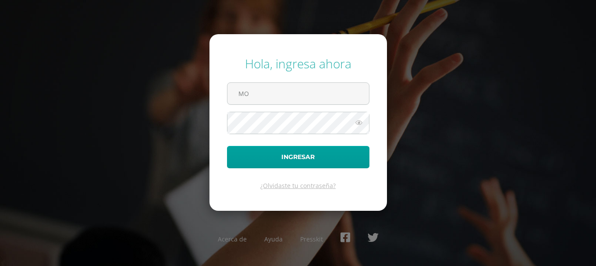
type input "monicaflorencio@osoriosandoval.edu.gt"
click at [227, 146] on button "Ingresar" at bounding box center [298, 157] width 142 height 22
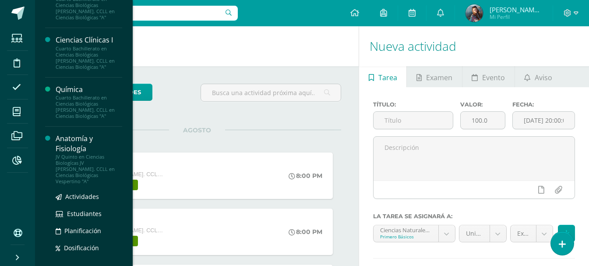
scroll to position [88, 0]
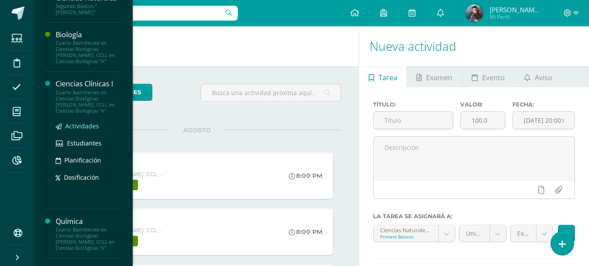
click at [78, 122] on span "Actividades" at bounding box center [82, 126] width 34 height 8
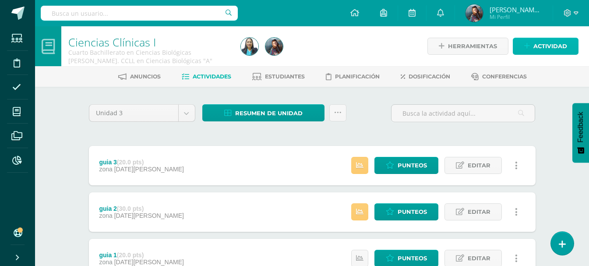
click at [538, 47] on span "Actividad" at bounding box center [550, 46] width 34 height 16
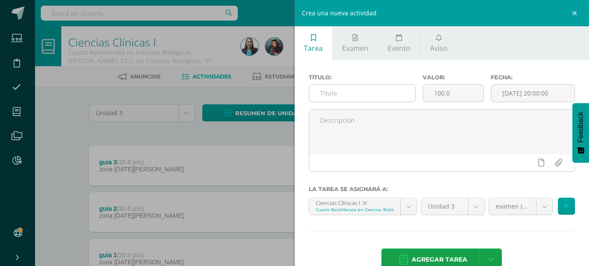
click at [352, 91] on input "text" at bounding box center [362, 93] width 106 height 17
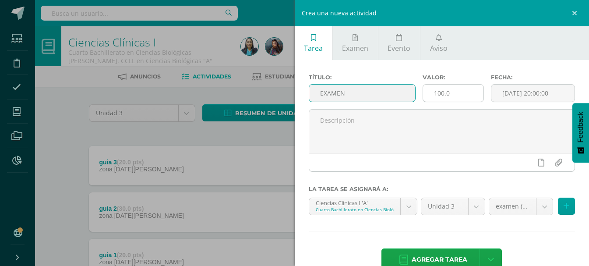
type input "EXAMEN"
click at [451, 91] on input "100.0" at bounding box center [453, 93] width 60 height 17
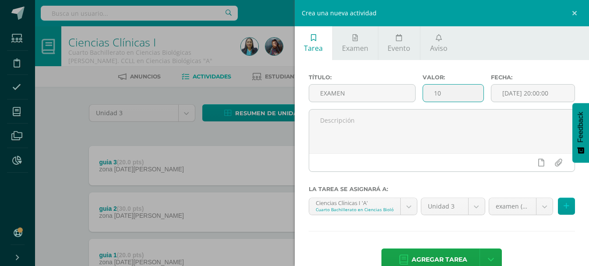
type input "1"
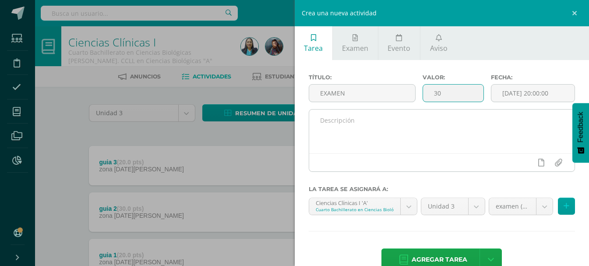
scroll to position [21, 0]
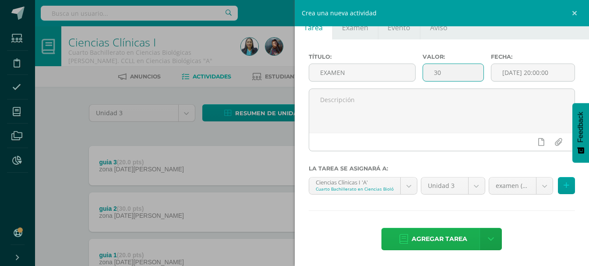
type input "30"
click at [445, 239] on span "Agregar tarea" at bounding box center [440, 238] width 56 height 21
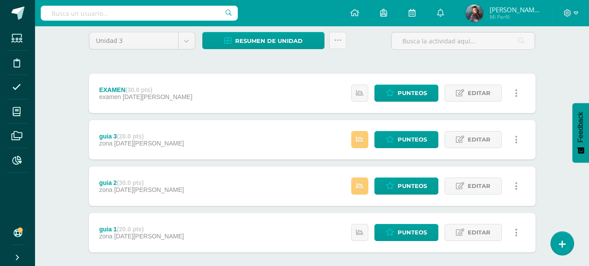
scroll to position [88, 0]
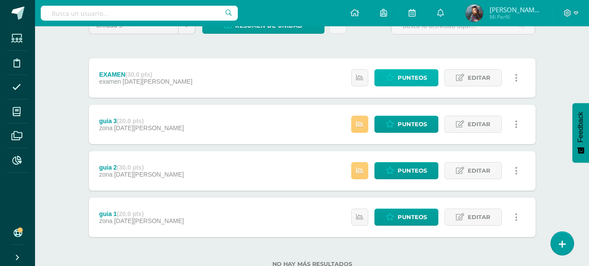
click at [424, 80] on span "Punteos" at bounding box center [412, 78] width 29 height 16
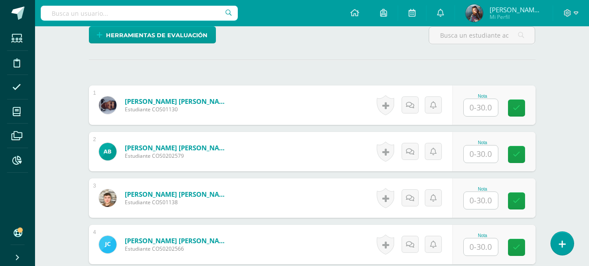
scroll to position [219, 0]
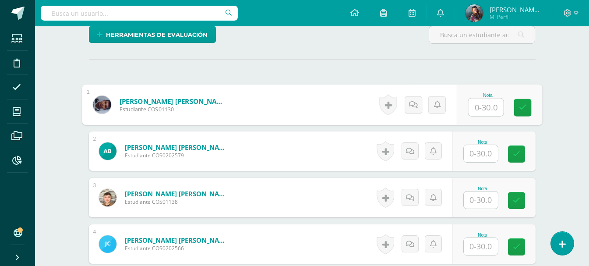
click at [496, 109] on input "text" at bounding box center [485, 108] width 35 height 18
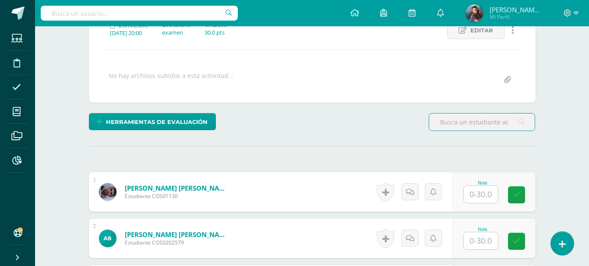
click at [448, 123] on input "text" at bounding box center [482, 121] width 106 height 17
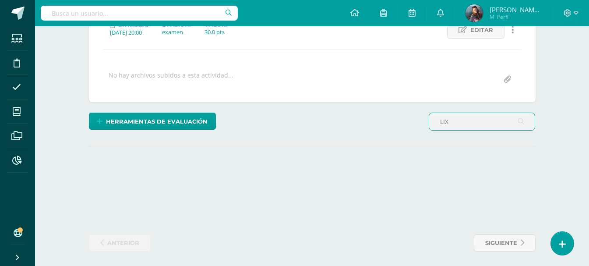
scroll to position [133, 0]
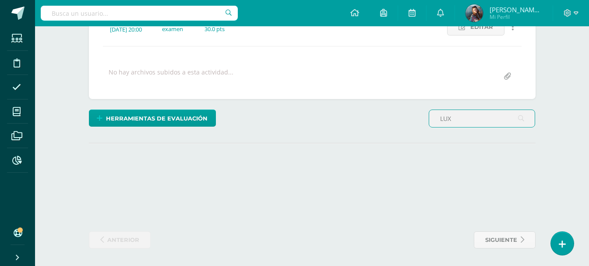
type input "LUX"
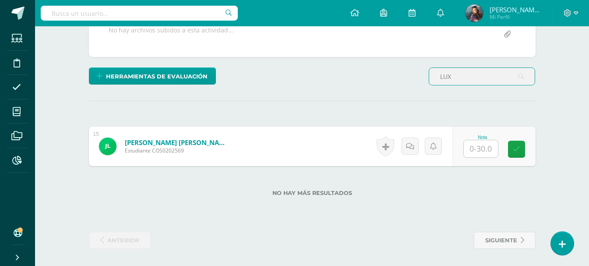
scroll to position [178, 0]
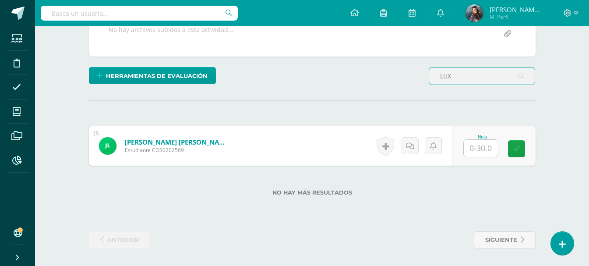
click at [482, 150] on input "text" at bounding box center [481, 148] width 34 height 17
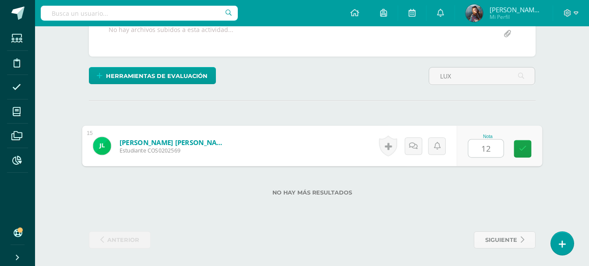
type input "1"
type input "13"
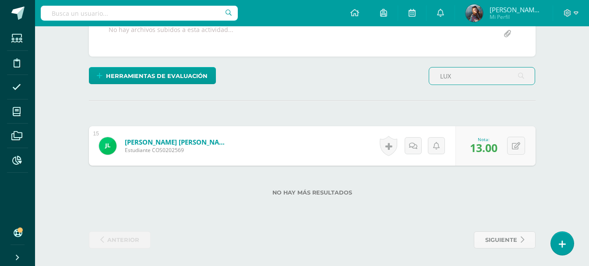
drag, startPoint x: 473, startPoint y: 82, endPoint x: 420, endPoint y: 86, distance: 52.7
click at [420, 86] on div "Herramientas de evaluación Lista de cotejo Escala de valoración Puntos Extra Su…" at bounding box center [312, 79] width 454 height 25
type input "EYMI"
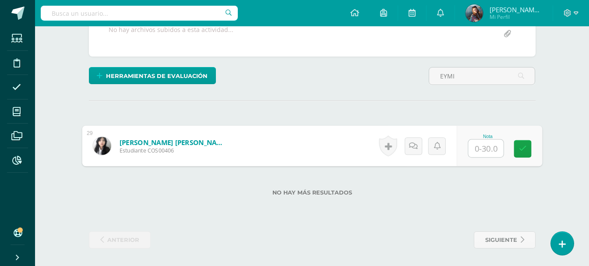
click at [490, 153] on input "text" at bounding box center [485, 149] width 35 height 18
type input "20"
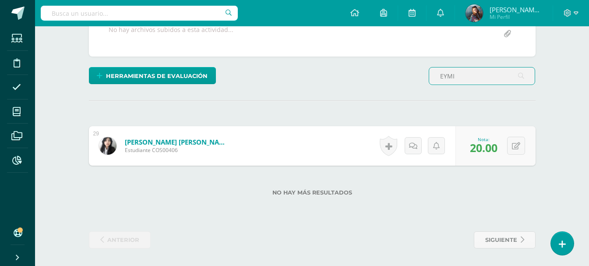
drag, startPoint x: 473, startPoint y: 80, endPoint x: 409, endPoint y: 78, distance: 63.5
click at [409, 78] on div "Herramientas de evaluación Lista de cotejo Escala de valoración Puntos Extra Su…" at bounding box center [312, 79] width 454 height 25
type input "BRANDON"
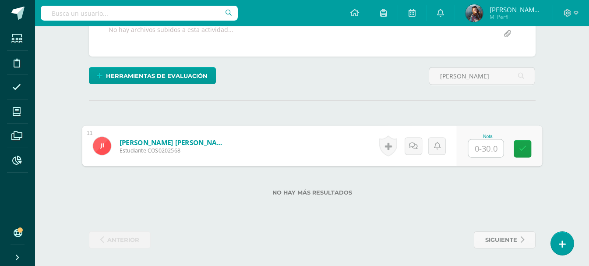
click at [493, 144] on input "text" at bounding box center [485, 149] width 35 height 18
type input "27"
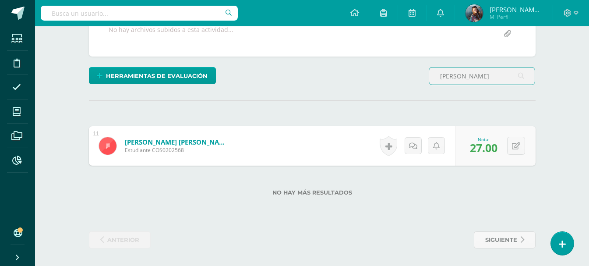
drag, startPoint x: 487, startPoint y: 80, endPoint x: 408, endPoint y: 85, distance: 78.6
click at [408, 85] on div "Herramientas de evaluación Lista de cotejo Escala de valoración Puntos Extra Su…" at bounding box center [312, 79] width 454 height 25
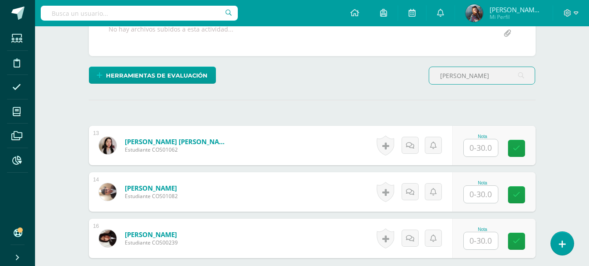
scroll to position [179, 0]
type input "LOPEZ"
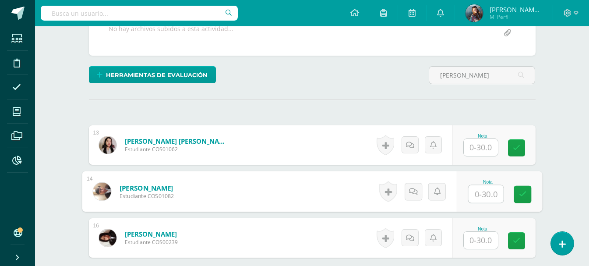
click at [484, 193] on input "text" at bounding box center [485, 194] width 35 height 18
type input "4"
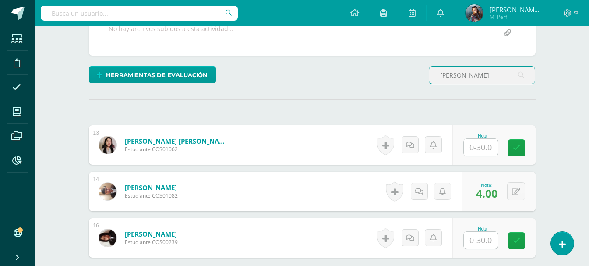
drag, startPoint x: 470, startPoint y: 78, endPoint x: 400, endPoint y: 97, distance: 72.7
click at [400, 97] on div "¿Estás seguro que quieres eliminar esta actividad? Esto borrará la actividad y …" at bounding box center [312, 132] width 454 height 415
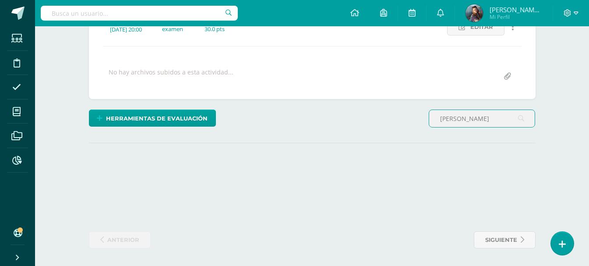
scroll to position [178, 0]
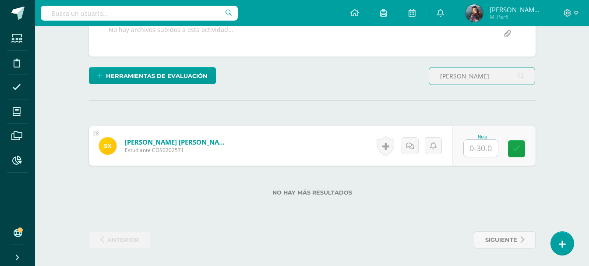
type input "XIQUIN"
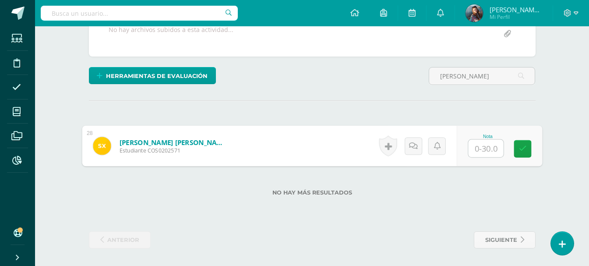
click at [487, 155] on input "text" at bounding box center [485, 149] width 35 height 18
type input "28"
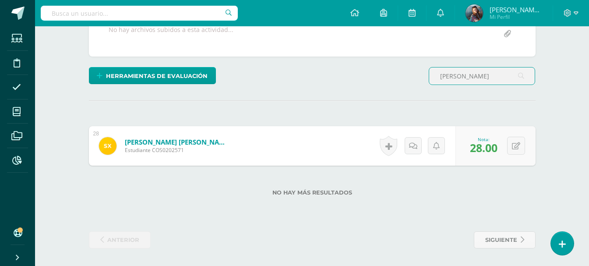
drag, startPoint x: 483, startPoint y: 78, endPoint x: 406, endPoint y: 91, distance: 77.7
click at [406, 91] on div "Herramientas de evaluación Lista de cotejo Escala de valoración Puntos Extra Su…" at bounding box center [312, 79] width 454 height 25
type input "DAERIN"
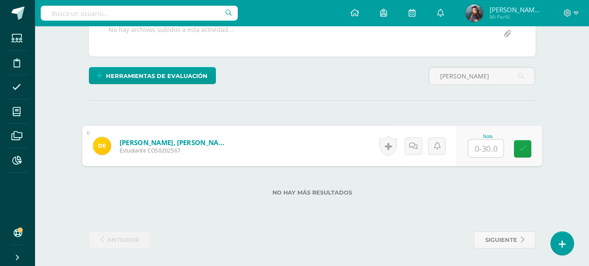
click at [481, 149] on input "text" at bounding box center [485, 149] width 35 height 18
type input "17"
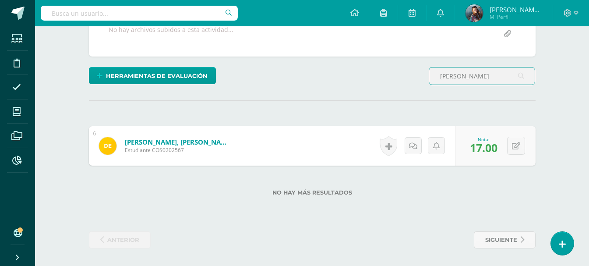
drag, startPoint x: 477, startPoint y: 74, endPoint x: 386, endPoint y: 90, distance: 92.5
click at [386, 90] on div "Herramientas de evaluación Lista de cotejo Escala de valoración Puntos Extra Su…" at bounding box center [312, 79] width 454 height 25
type input "OMAR"
click at [486, 140] on input "text" at bounding box center [481, 148] width 34 height 17
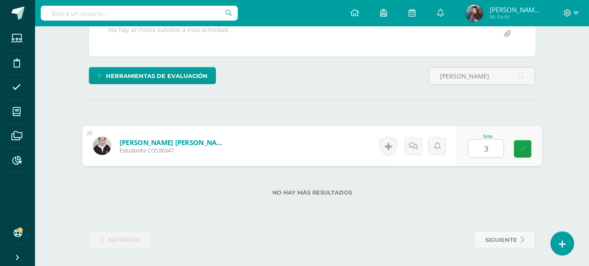
type input "30"
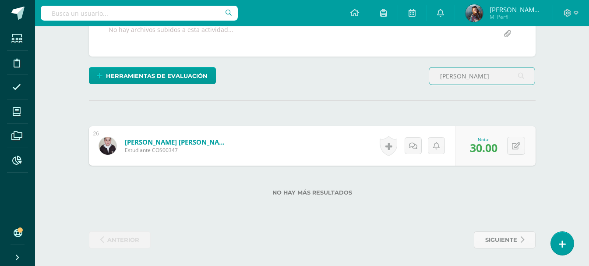
drag, startPoint x: 486, startPoint y: 77, endPoint x: 436, endPoint y: 84, distance: 50.0
click at [436, 84] on input "OMAR" at bounding box center [482, 75] width 106 height 17
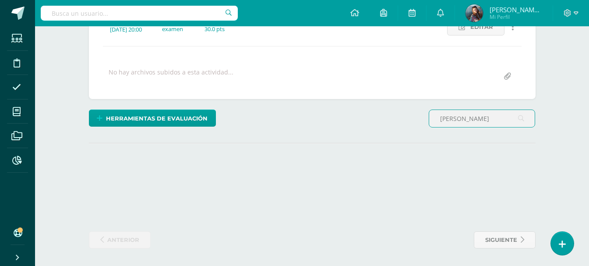
scroll to position [180, 0]
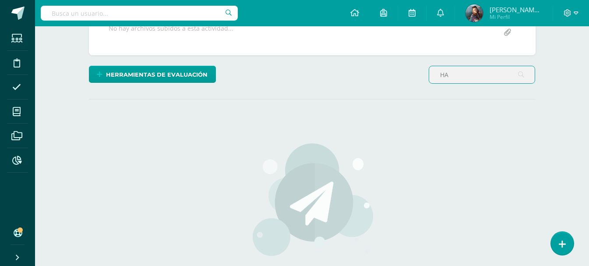
type input "H"
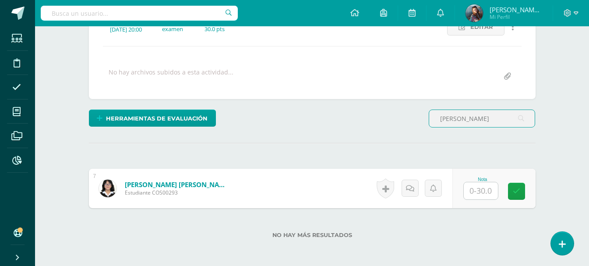
scroll to position [178, 0]
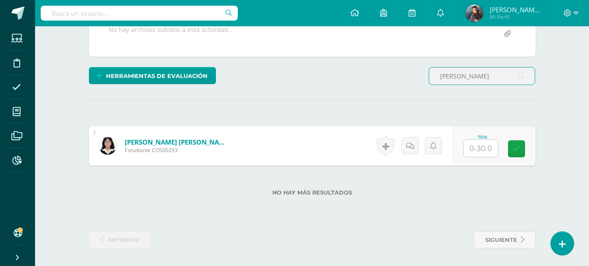
type input "HALISON"
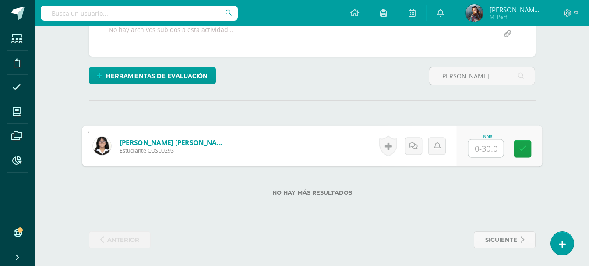
click at [476, 149] on input "text" at bounding box center [485, 149] width 35 height 18
type input "22"
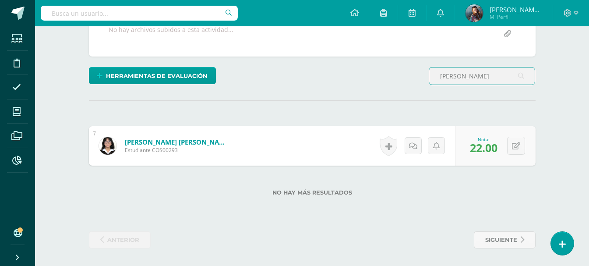
drag, startPoint x: 476, startPoint y: 74, endPoint x: 405, endPoint y: 92, distance: 73.0
click at [405, 92] on div "¿Estás seguro que quieres eliminar esta actividad? Esto borrará la actividad y …" at bounding box center [312, 87] width 454 height 322
type input "BRENDA"
click at [479, 150] on input "text" at bounding box center [481, 148] width 34 height 17
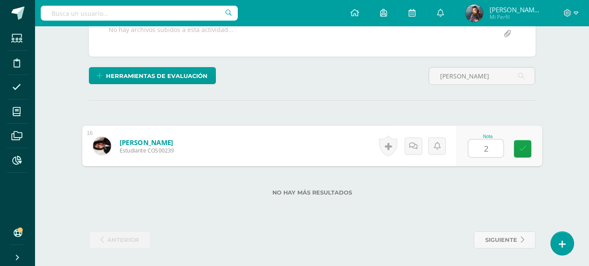
type input "23"
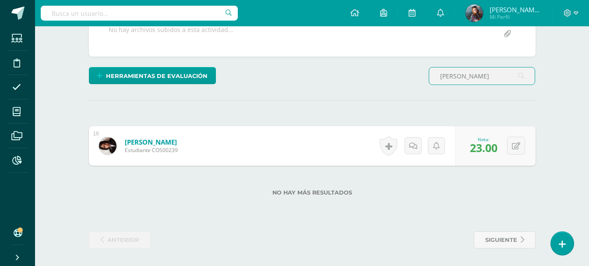
drag, startPoint x: 486, startPoint y: 76, endPoint x: 413, endPoint y: 77, distance: 72.3
click at [413, 77] on div "Herramientas de evaluación Lista de cotejo Escala de valoración Puntos Extra Su…" at bounding box center [312, 79] width 454 height 25
type input "KRISTEL"
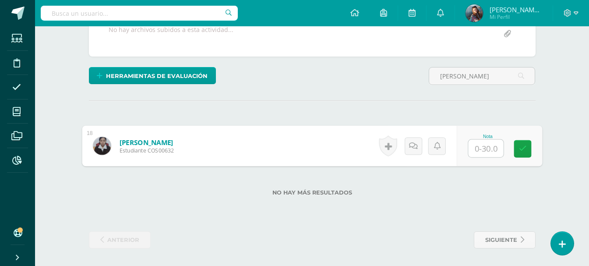
click at [489, 149] on input "text" at bounding box center [485, 149] width 35 height 18
type input "27"
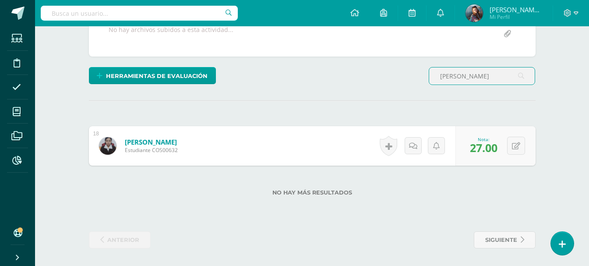
drag, startPoint x: 467, startPoint y: 78, endPoint x: 414, endPoint y: 78, distance: 53.4
click at [414, 78] on div "Herramientas de evaluación Lista de cotejo Escala de valoración Puntos Extra Su…" at bounding box center [312, 79] width 454 height 25
type input "IVON"
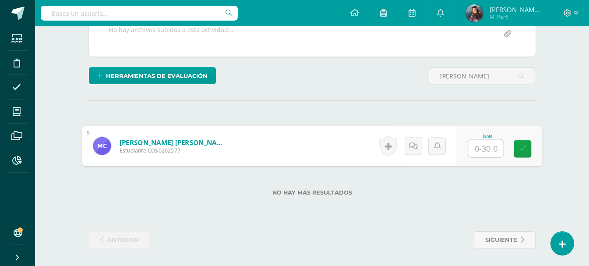
click at [480, 145] on input "text" at bounding box center [485, 149] width 35 height 18
type input "10"
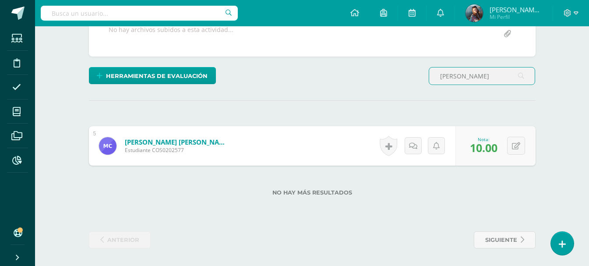
drag, startPoint x: 483, startPoint y: 76, endPoint x: 399, endPoint y: 81, distance: 84.2
click at [399, 81] on div "Herramientas de evaluación Lista de cotejo Escala de valoración Puntos Extra Su…" at bounding box center [312, 79] width 454 height 25
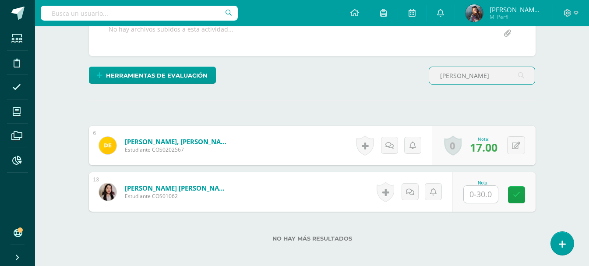
scroll to position [179, 0]
type input "GABRIELA"
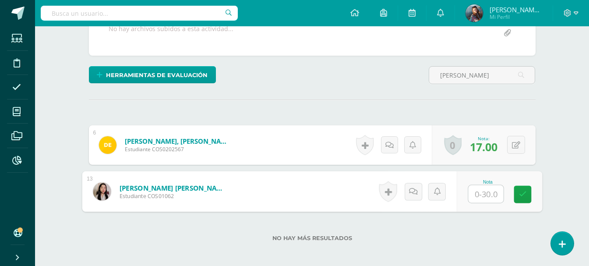
click at [487, 190] on input "text" at bounding box center [485, 194] width 35 height 18
type input "23"
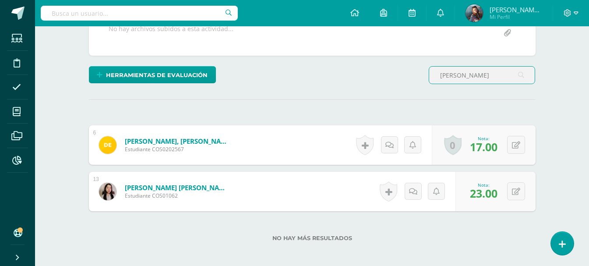
drag, startPoint x: 498, startPoint y: 72, endPoint x: 395, endPoint y: 78, distance: 103.5
click at [395, 78] on div "Herramientas de evaluación Lista de cotejo Escala de valoración Puntos Extra Su…" at bounding box center [312, 78] width 454 height 25
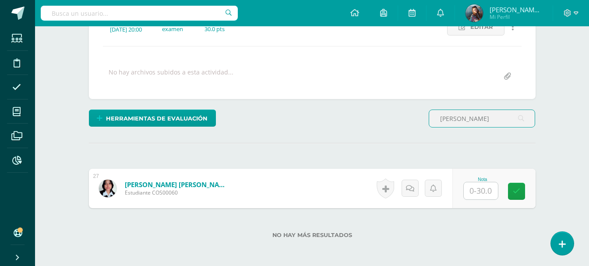
scroll to position [178, 0]
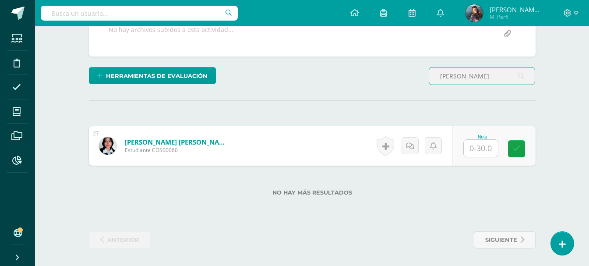
type input "DAMARIS"
click at [491, 152] on input "text" at bounding box center [481, 148] width 34 height 17
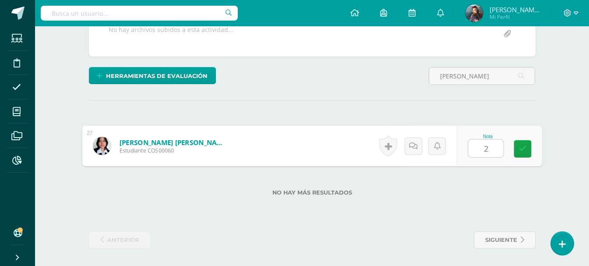
type input "26"
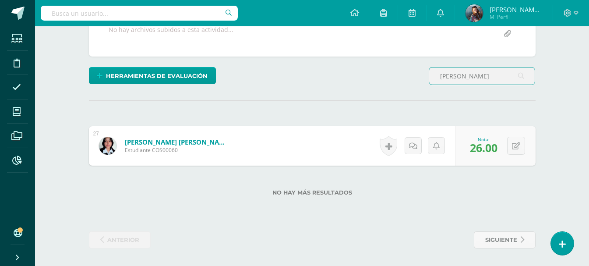
drag, startPoint x: 478, startPoint y: 75, endPoint x: 423, endPoint y: 88, distance: 56.4
click at [423, 88] on div "Herramientas de evaluación Lista de cotejo Escala de valoración Puntos Extra Su…" at bounding box center [312, 79] width 454 height 25
type input "GUSTAVO"
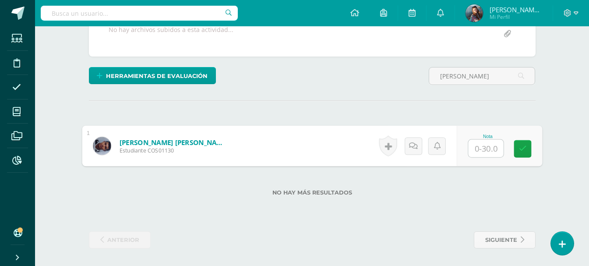
click at [476, 149] on input "text" at bounding box center [485, 149] width 35 height 18
type input "25"
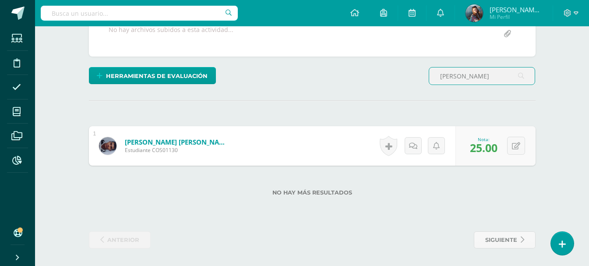
drag, startPoint x: 483, startPoint y: 78, endPoint x: 412, endPoint y: 81, distance: 71.4
click at [412, 81] on div "Herramientas de evaluación Lista de cotejo Escala de valoración Puntos Extra Su…" at bounding box center [312, 79] width 454 height 25
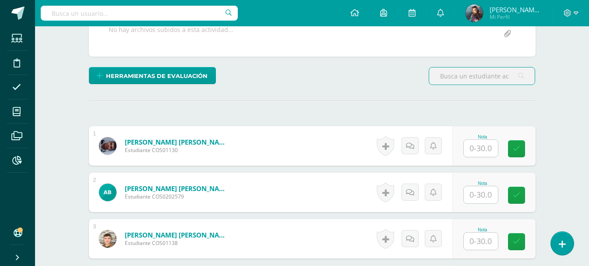
type input "D"
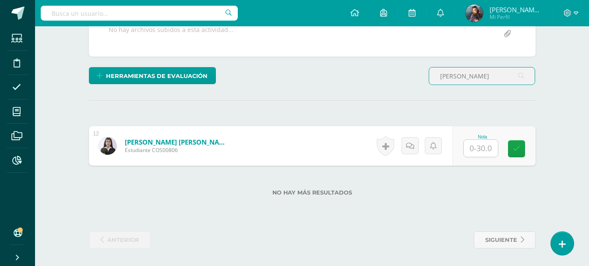
type input "SHARON"
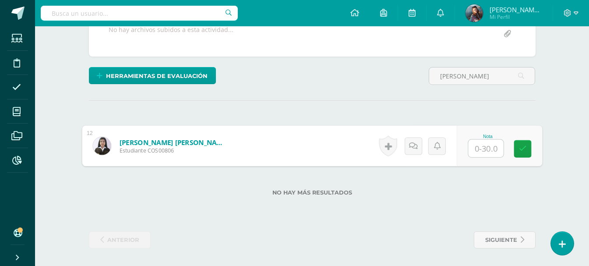
click at [485, 151] on input "text" at bounding box center [485, 149] width 35 height 18
type input "27"
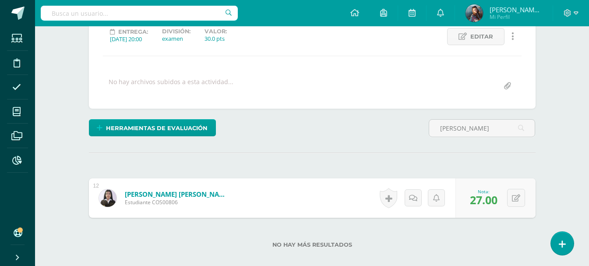
scroll to position [134, 0]
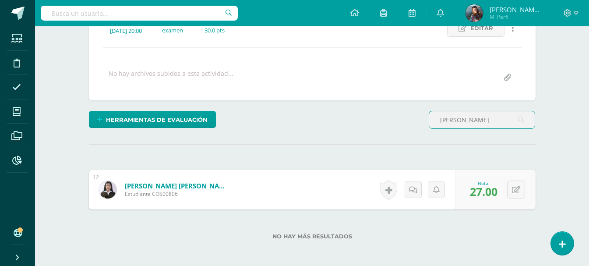
drag, startPoint x: 483, startPoint y: 127, endPoint x: 406, endPoint y: 126, distance: 77.5
click at [406, 126] on div "Herramientas de evaluación Lista de cotejo Escala de valoración Puntos Extra Su…" at bounding box center [312, 123] width 454 height 25
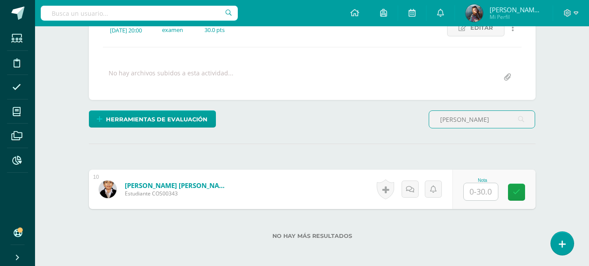
scroll to position [135, 0]
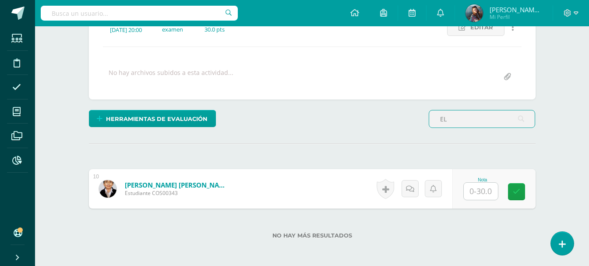
type input "E"
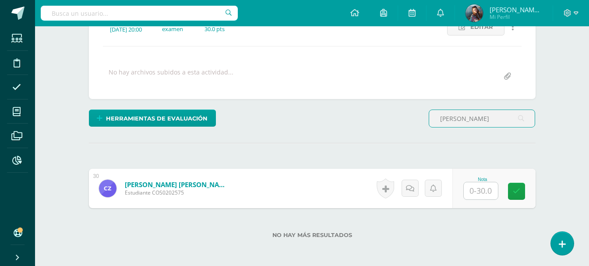
scroll to position [136, 0]
type input "ZUÑIGA"
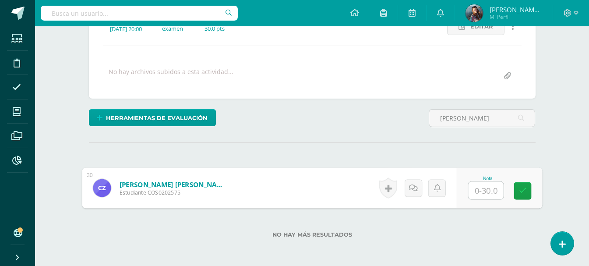
click at [485, 191] on input "text" at bounding box center [485, 191] width 35 height 18
type input "22"
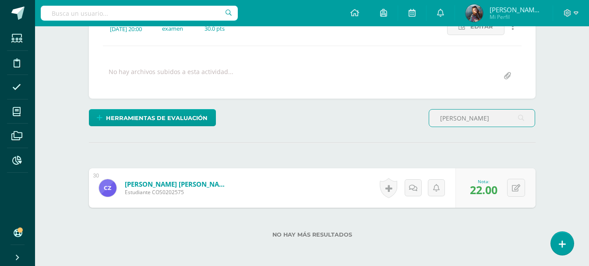
drag, startPoint x: 466, startPoint y: 116, endPoint x: 423, endPoint y: 127, distance: 45.1
click at [423, 127] on div "Herramientas de evaluación Lista de cotejo Escala de valoración Puntos Extra Su…" at bounding box center [312, 121] width 454 height 25
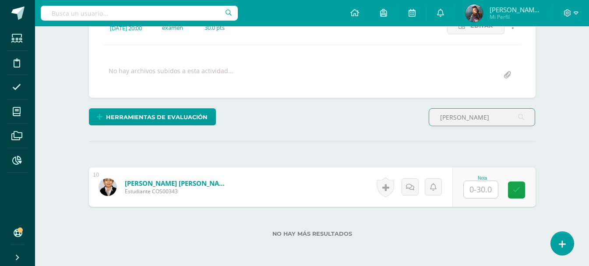
type input "eliam"
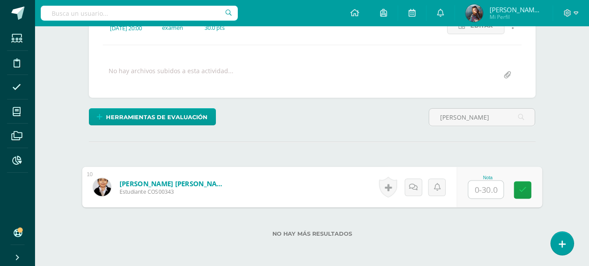
drag, startPoint x: 478, startPoint y: 197, endPoint x: 473, endPoint y: 196, distance: 4.7
click at [476, 197] on input "text" at bounding box center [485, 190] width 35 height 18
type input "20"
drag, startPoint x: 515, startPoint y: 116, endPoint x: 527, endPoint y: 110, distance: 14.3
click at [522, 114] on div "eliam" at bounding box center [482, 117] width 106 height 18
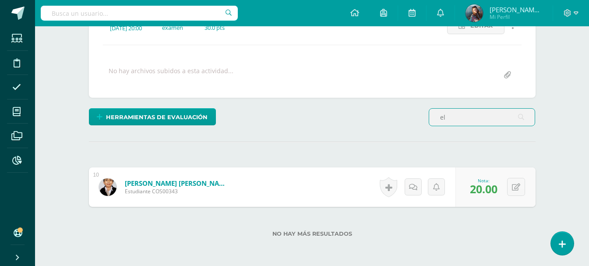
type input "e"
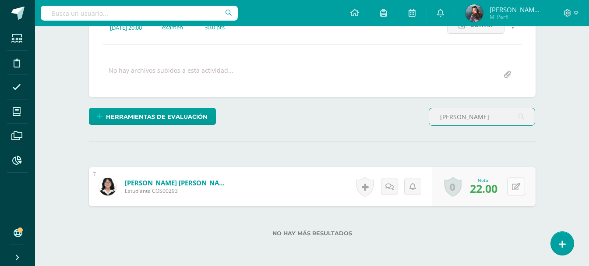
type input "masiel"
click at [517, 189] on icon at bounding box center [516, 186] width 8 height 7
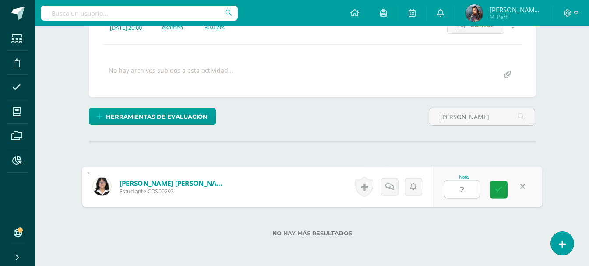
type input "25"
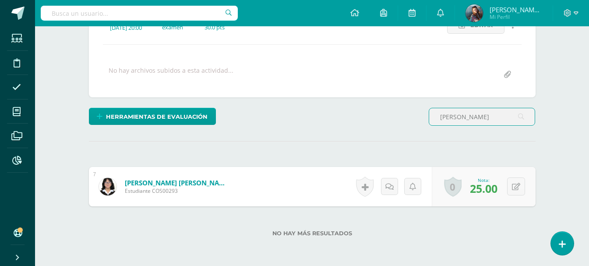
click at [481, 123] on input "masiel" at bounding box center [482, 116] width 106 height 17
type input "m"
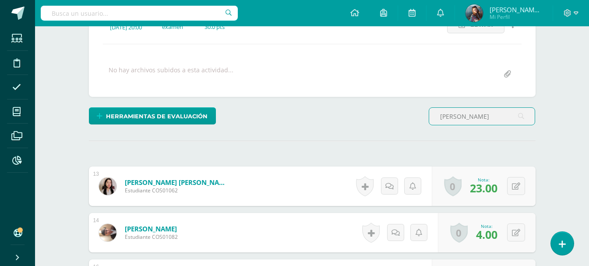
scroll to position [138, 0]
type input "lopez"
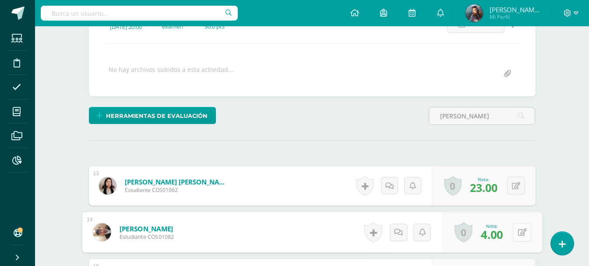
click at [520, 229] on icon at bounding box center [522, 231] width 9 height 7
type input "17"
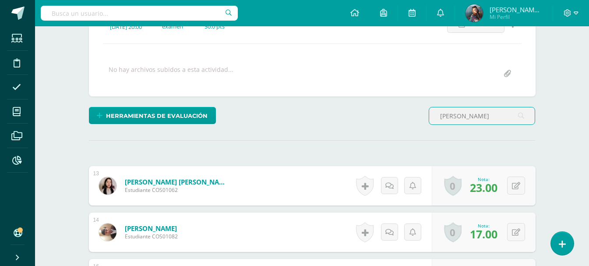
click at [478, 115] on input "lopez" at bounding box center [482, 115] width 106 height 17
type input "l"
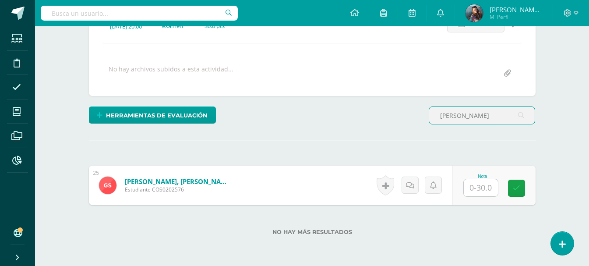
scroll to position [139, 0]
type input "gael"
click at [488, 181] on input "text" at bounding box center [481, 187] width 34 height 17
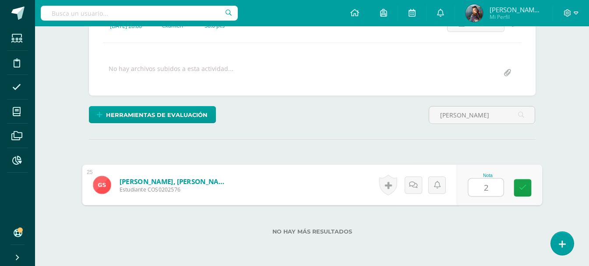
type input "21"
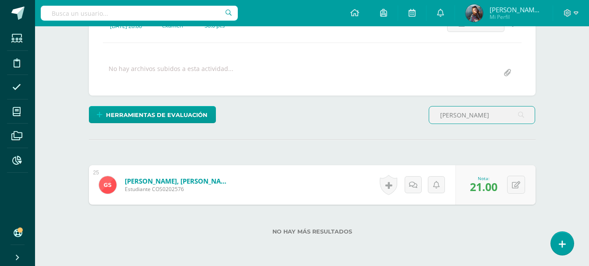
click at [461, 110] on input "gael" at bounding box center [482, 114] width 106 height 17
type input "g"
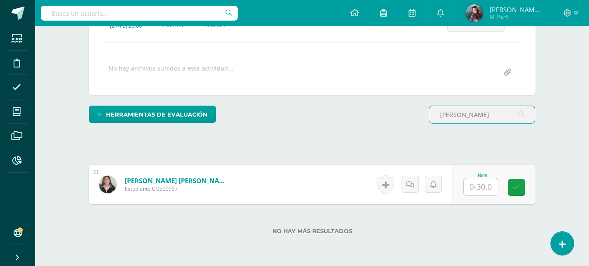
type input "ovalle"
click at [487, 191] on input "text" at bounding box center [481, 186] width 34 height 17
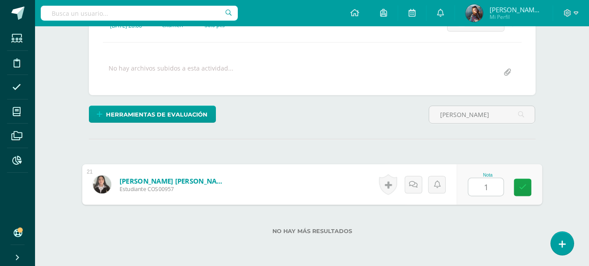
type input "17"
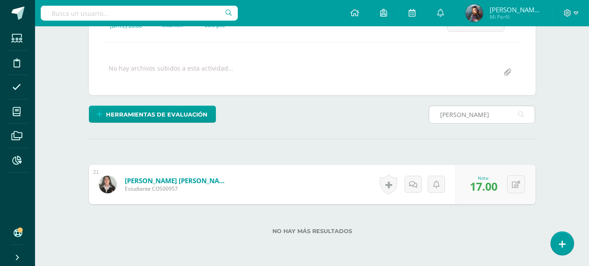
click at [473, 114] on input "ovalle" at bounding box center [482, 114] width 106 height 17
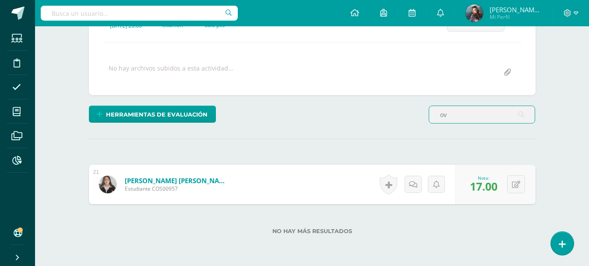
type input "o"
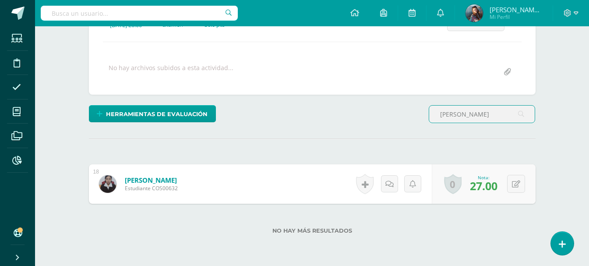
scroll to position [141, 0]
type input "moreno"
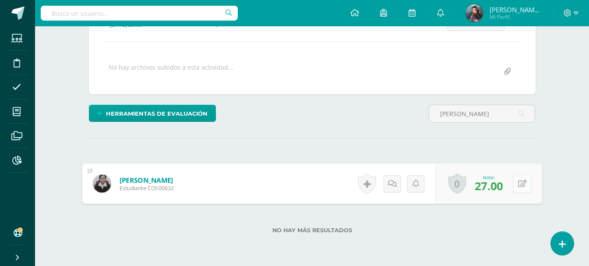
click at [518, 183] on icon at bounding box center [522, 183] width 9 height 7
type input "28"
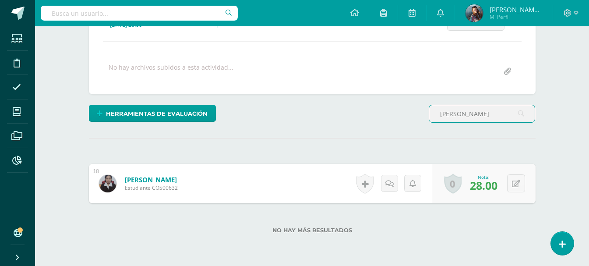
click at [501, 117] on input "moreno" at bounding box center [482, 113] width 106 height 17
type input "m"
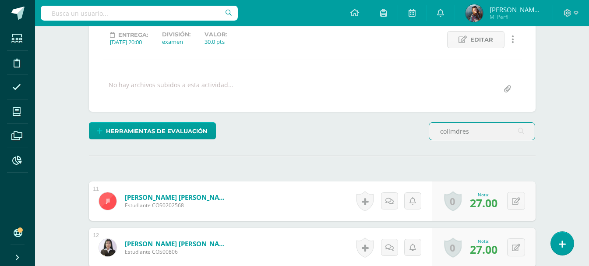
scroll to position [99, 0]
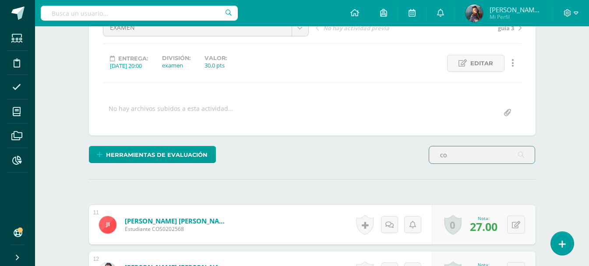
type input "c"
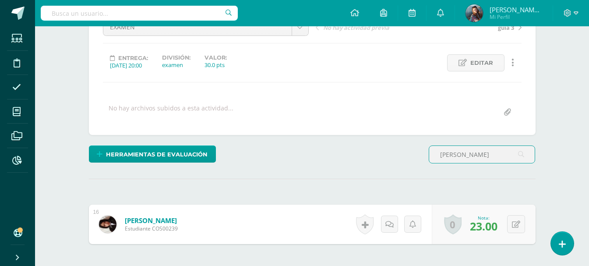
scroll to position [100, 0]
type input "brenda"
click at [517, 221] on button at bounding box center [516, 224] width 18 height 18
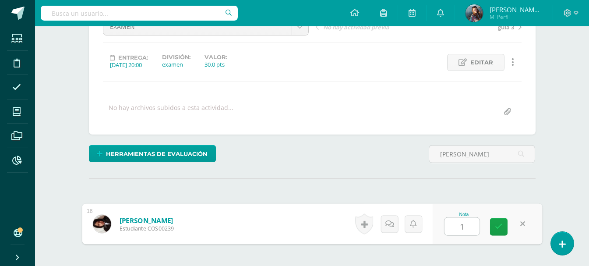
type input "19"
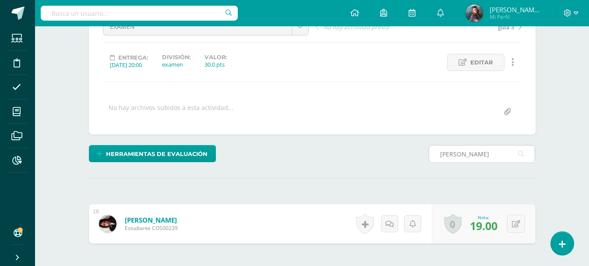
click at [489, 159] on input "brenda" at bounding box center [482, 153] width 106 height 17
type input "b"
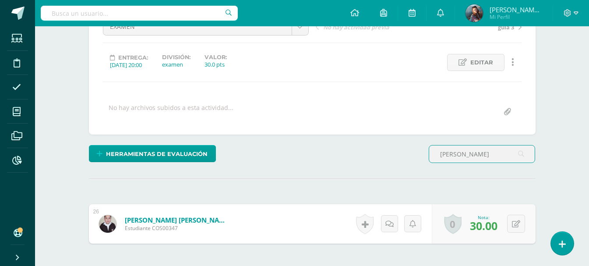
scroll to position [101, 0]
type input "o"
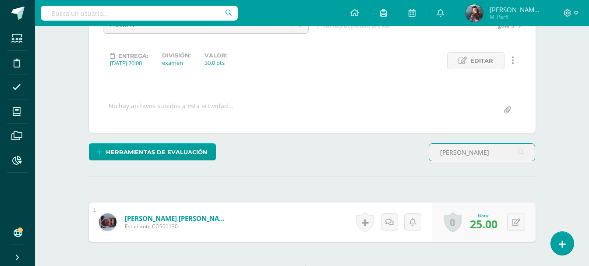
scroll to position [102, 0]
type input "gustavo"
click at [515, 219] on button at bounding box center [516, 221] width 18 height 18
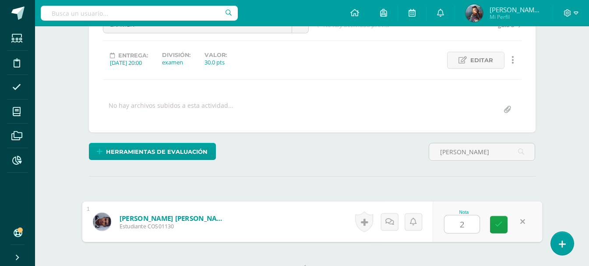
type input "21"
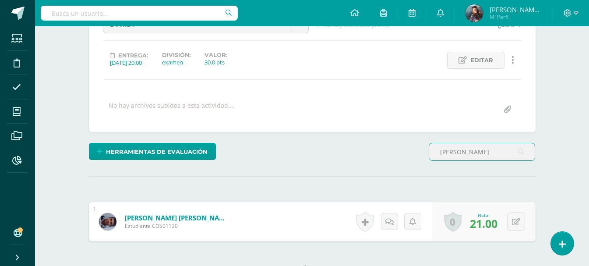
click at [471, 158] on input "gustavo" at bounding box center [482, 151] width 106 height 17
type input "g"
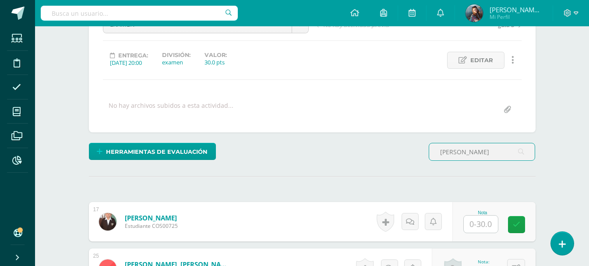
scroll to position [103, 0]
type input "morales"
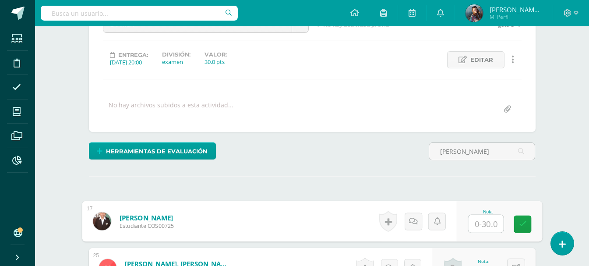
click at [494, 220] on input "text" at bounding box center [485, 224] width 35 height 18
type input "20"
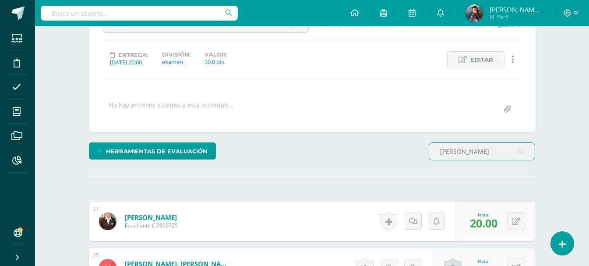
click at [483, 150] on input "morales" at bounding box center [482, 151] width 106 height 17
type input "m"
type input "r"
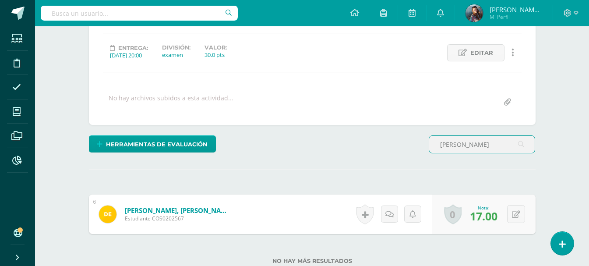
scroll to position [178, 0]
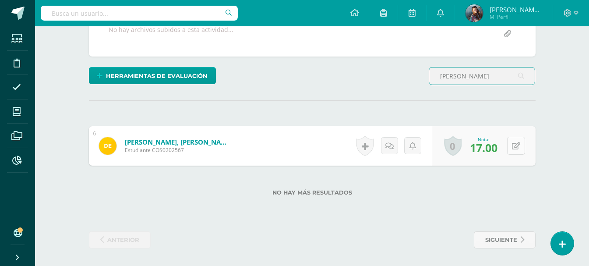
type input "estrada"
click at [522, 145] on button at bounding box center [516, 146] width 18 height 18
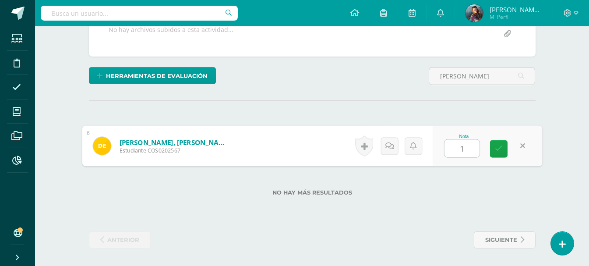
type input "11"
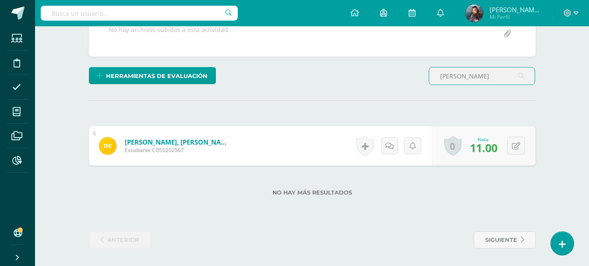
drag, startPoint x: 469, startPoint y: 78, endPoint x: 428, endPoint y: 80, distance: 41.2
click at [428, 80] on div "estrada" at bounding box center [481, 79] width 113 height 25
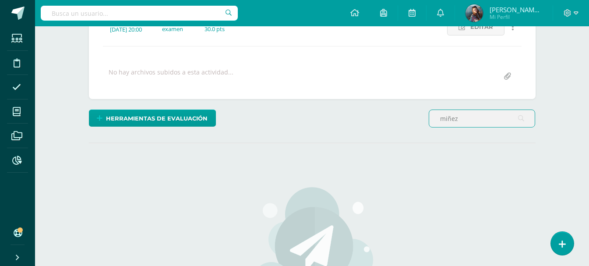
scroll to position [180, 0]
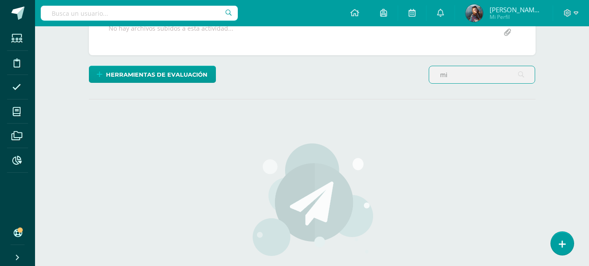
type input "m"
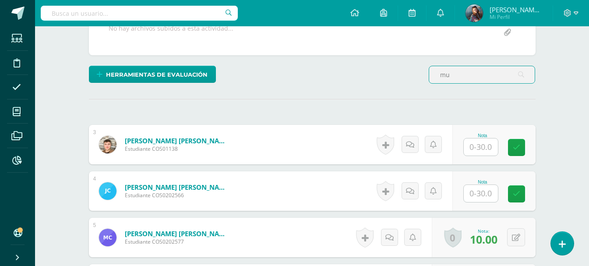
scroll to position [180, 0]
type input "m"
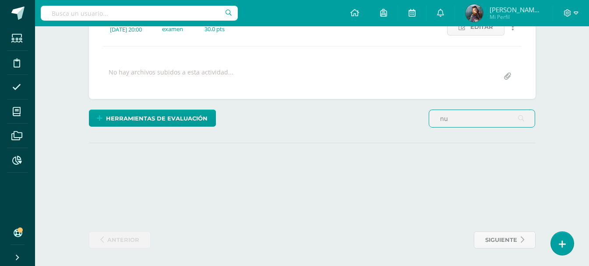
scroll to position [178, 0]
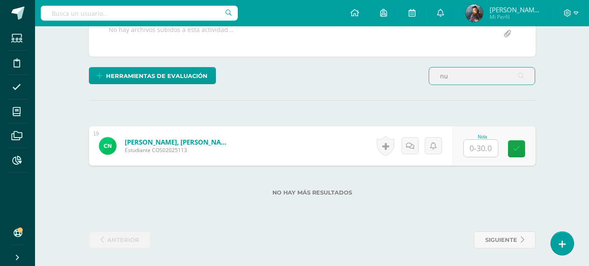
type input "nu"
click at [485, 151] on input "text" at bounding box center [481, 148] width 34 height 17
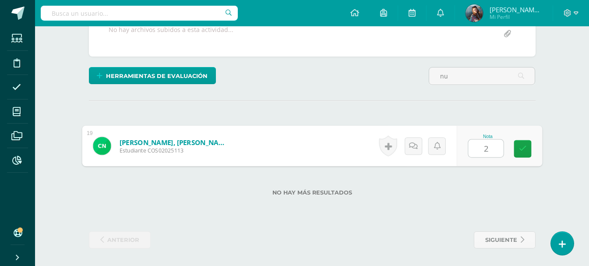
type input "24"
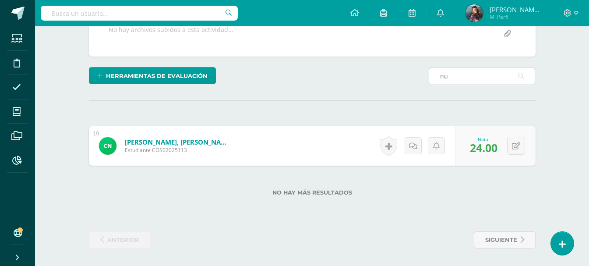
click at [470, 77] on input "nu" at bounding box center [482, 75] width 106 height 17
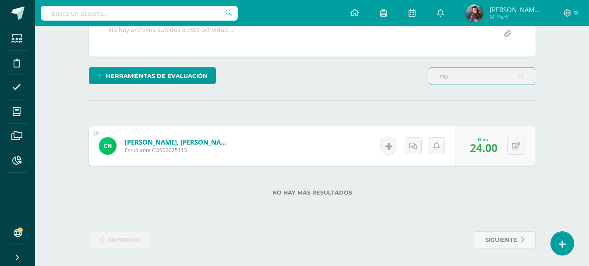
type input "n"
type input "eymi"
click at [512, 145] on div "0 Logros Logros obtenidos Aún no hay logros agregados Nota: 20.00" at bounding box center [484, 145] width 104 height 39
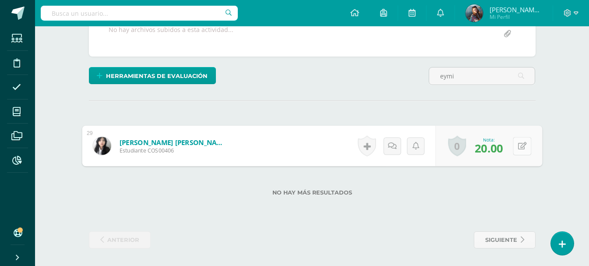
drag, startPoint x: 519, startPoint y: 144, endPoint x: 525, endPoint y: 148, distance: 6.9
click at [525, 148] on icon at bounding box center [522, 145] width 9 height 7
type input "21"
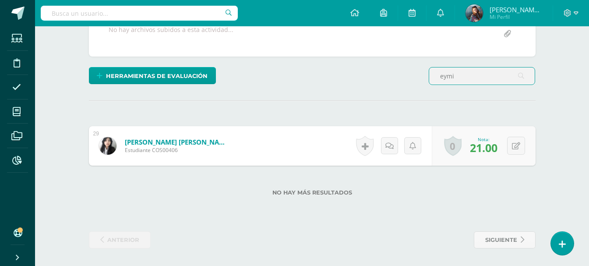
click at [474, 77] on input "eymi" at bounding box center [482, 75] width 106 height 17
type input "e"
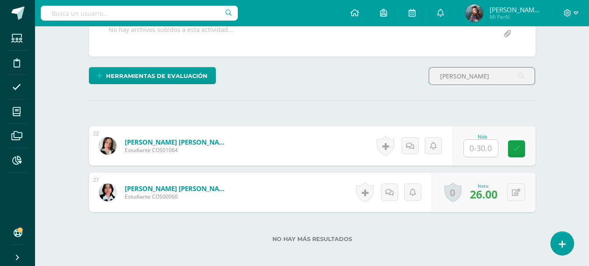
scroll to position [179, 0]
type input "sara"
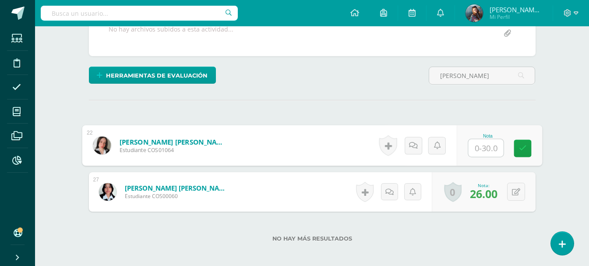
click at [490, 152] on input "text" at bounding box center [485, 148] width 35 height 18
type input "21"
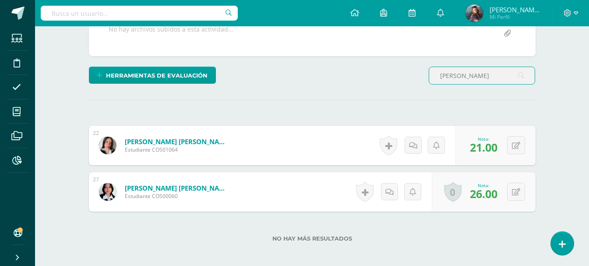
click at [467, 71] on input "sara" at bounding box center [482, 75] width 106 height 17
type input "s"
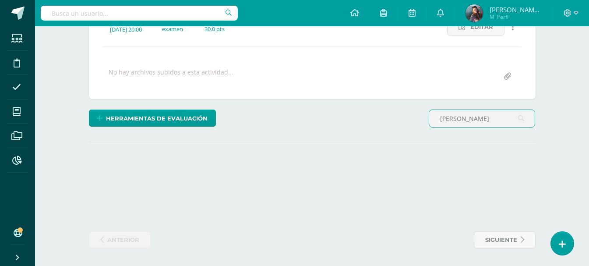
scroll to position [178, 0]
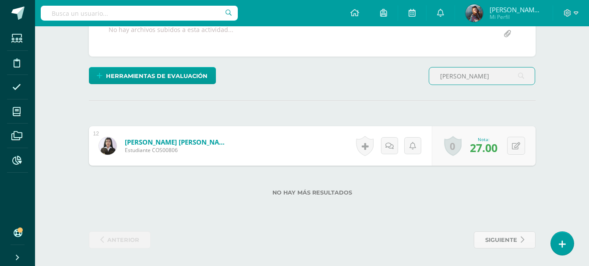
type input "sharon"
click at [531, 150] on div "0 Logros Logros obtenidos Aún no hay logros agregados Nota: 27.00" at bounding box center [484, 145] width 104 height 39
click at [517, 147] on button at bounding box center [516, 146] width 18 height 18
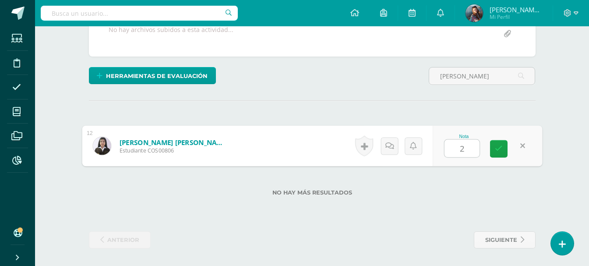
type input "24"
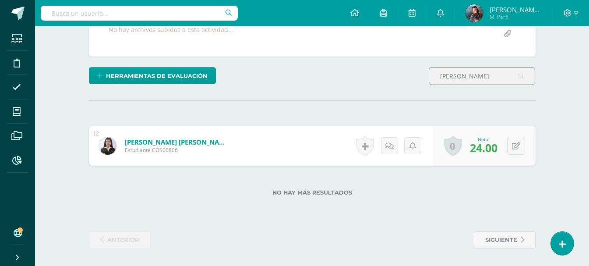
click at [474, 73] on input "sharon" at bounding box center [482, 75] width 106 height 17
type input "s"
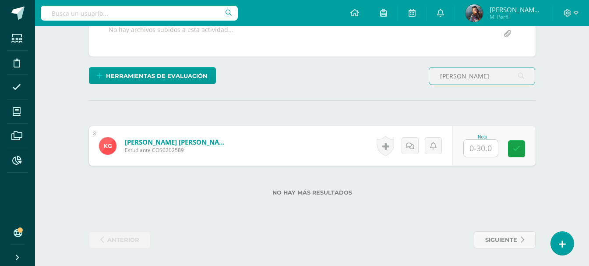
type input "gomez"
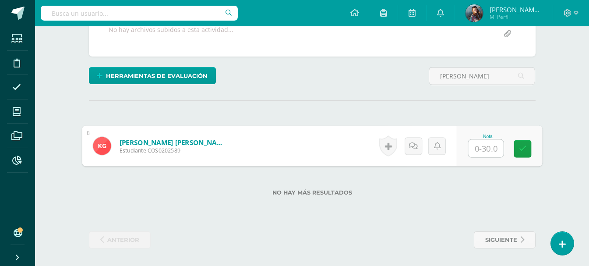
click at [489, 151] on input "text" at bounding box center [485, 149] width 35 height 18
type input "14"
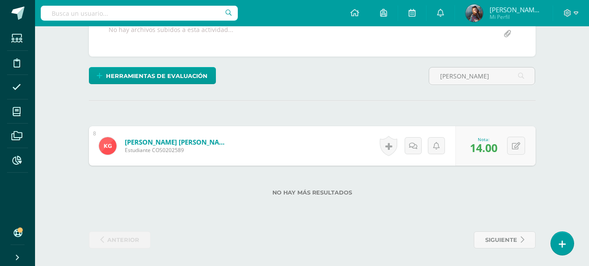
click at [472, 85] on div "gomez" at bounding box center [481, 79] width 113 height 25
click at [470, 80] on input "gomez" at bounding box center [482, 75] width 106 height 17
type input "g"
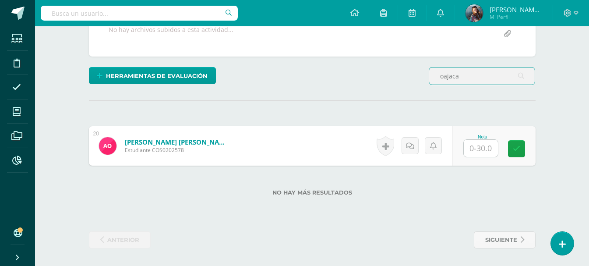
type input "oajaca"
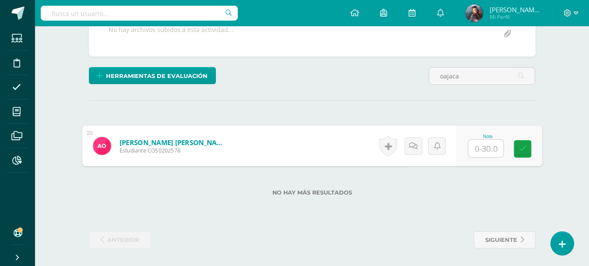
click at [489, 149] on input "text" at bounding box center [485, 149] width 35 height 18
type input "19"
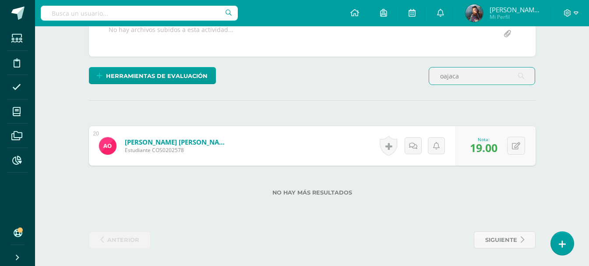
click at [468, 76] on input "oajaca" at bounding box center [482, 75] width 106 height 17
type input "o"
type input "x"
type input "bautista"
click at [494, 145] on input "text" at bounding box center [481, 148] width 34 height 17
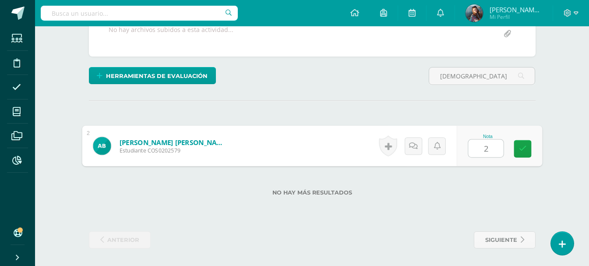
type input "20"
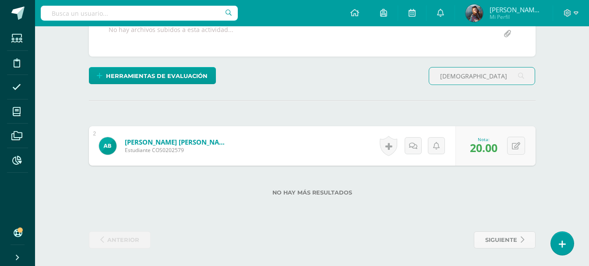
click at [490, 78] on input "bautista" at bounding box center [482, 75] width 106 height 17
type input "b"
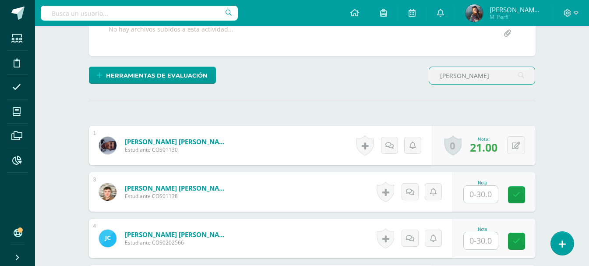
scroll to position [179, 0]
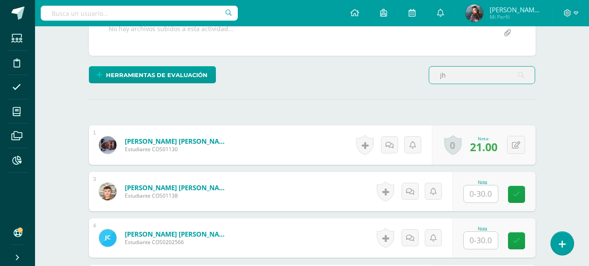
type input "j"
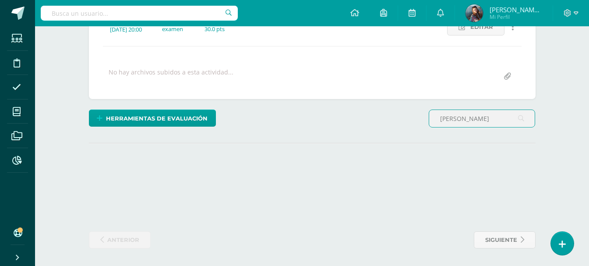
scroll to position [178, 0]
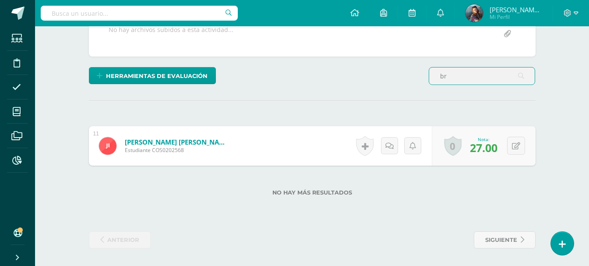
type input "b"
type input "damaris"
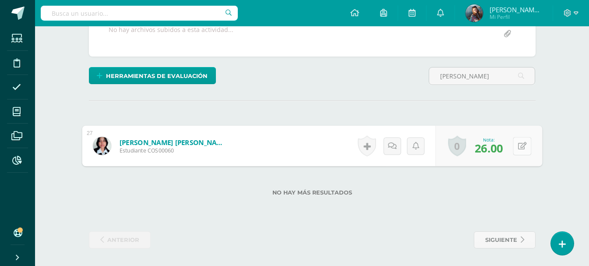
click at [521, 148] on button at bounding box center [522, 146] width 18 height 18
type input "25"
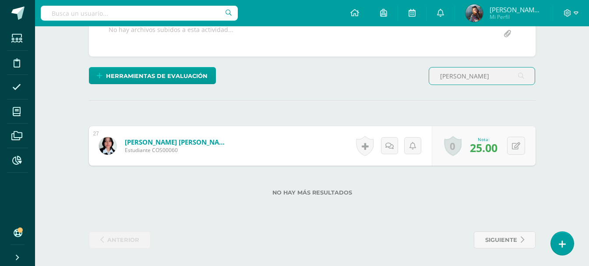
click at [467, 75] on input "damaris" at bounding box center [482, 75] width 106 height 17
type input "d"
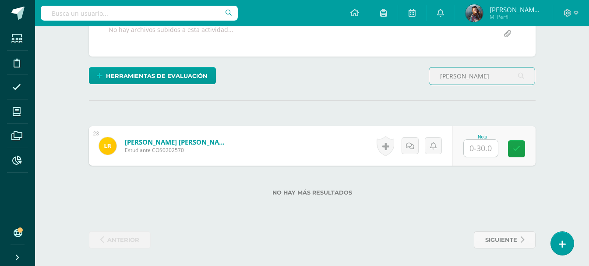
type input "lesly"
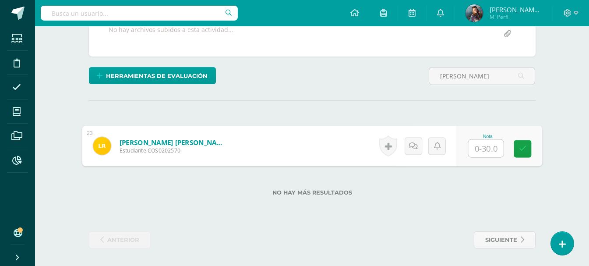
click at [490, 150] on input "text" at bounding box center [485, 149] width 35 height 18
type input "15"
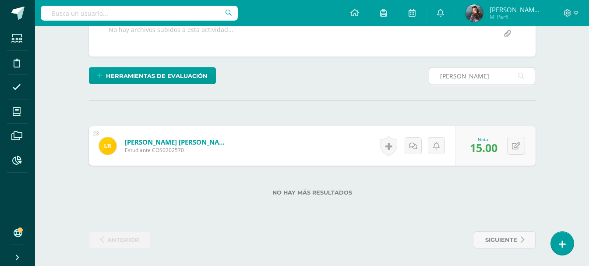
click at [479, 76] on input "lesly" at bounding box center [482, 75] width 106 height 17
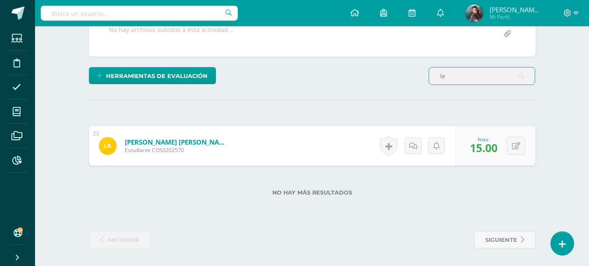
type input "l"
type input "campos"
click at [485, 154] on input "text" at bounding box center [481, 148] width 34 height 17
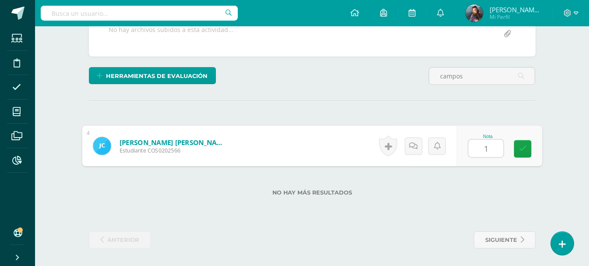
type input "14"
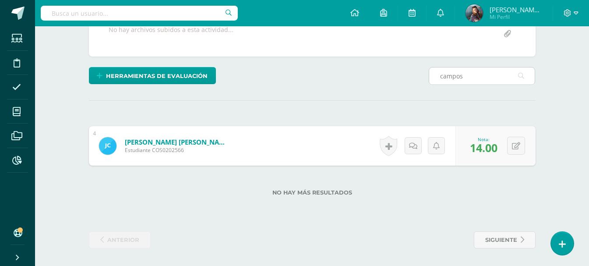
click at [487, 81] on input "campos" at bounding box center [482, 75] width 106 height 17
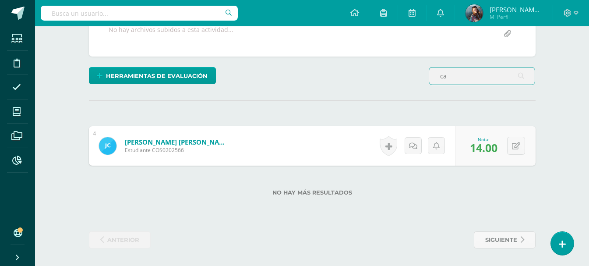
type input "c"
type input "gelyn"
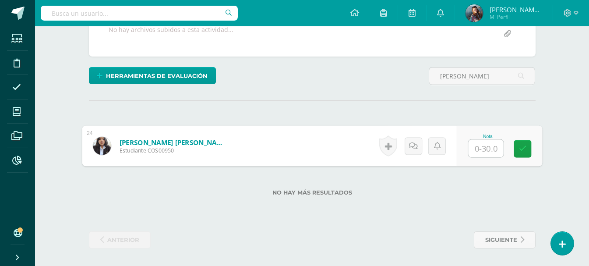
click at [484, 151] on input "text" at bounding box center [485, 149] width 35 height 18
type input "24"
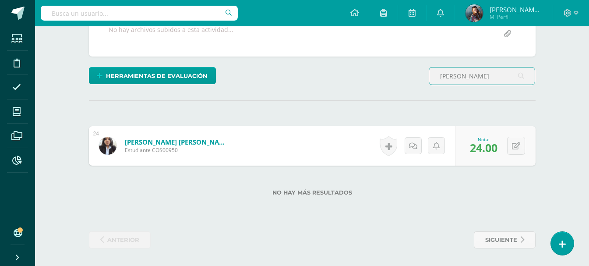
click at [480, 73] on input "gelyn" at bounding box center [482, 75] width 106 height 17
type input "g"
type input "marsha"
click at [483, 148] on input "text" at bounding box center [481, 148] width 34 height 17
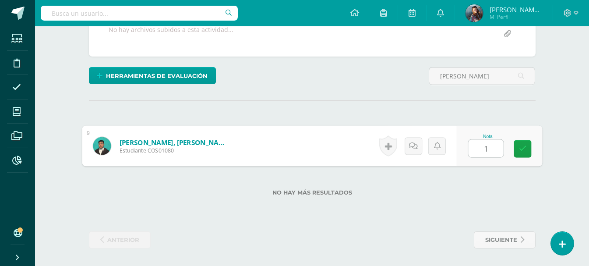
type input "13"
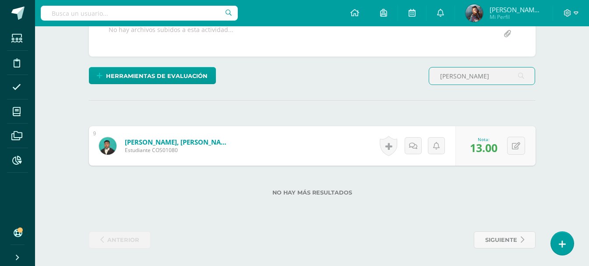
click at [476, 75] on input "marsha" at bounding box center [482, 75] width 106 height 17
type input "m"
type input "ivon"
click at [514, 144] on button at bounding box center [516, 146] width 18 height 18
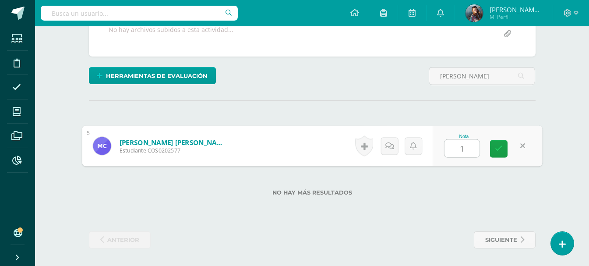
type input "16"
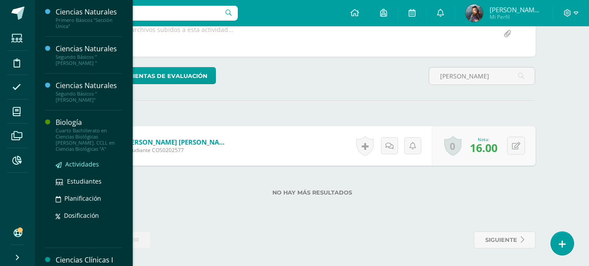
click at [90, 160] on span "Actividades" at bounding box center [82, 164] width 34 height 8
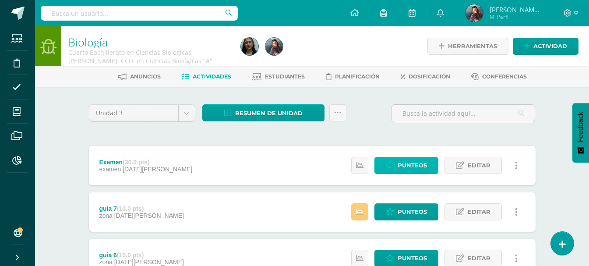
click at [416, 166] on span "Punteos" at bounding box center [412, 165] width 29 height 16
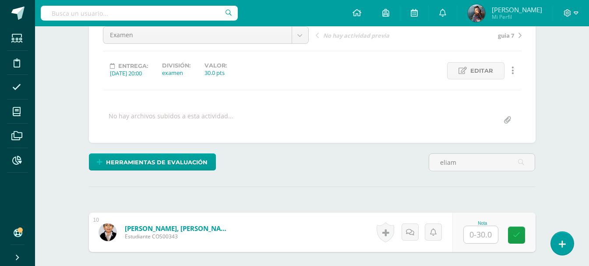
scroll to position [178, 0]
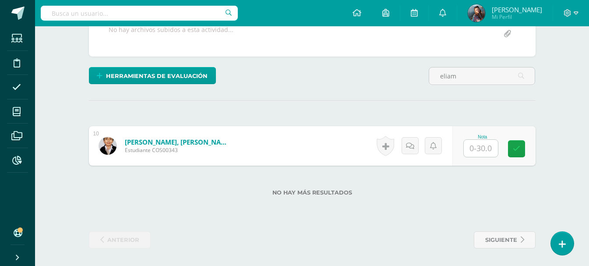
type input "eliam"
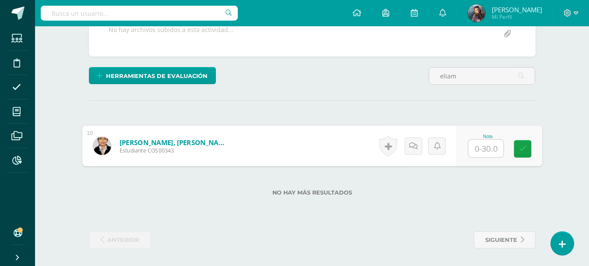
click at [473, 148] on input "text" at bounding box center [485, 149] width 35 height 18
type input "20"
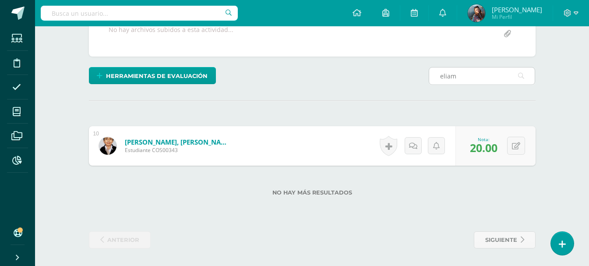
click at [466, 81] on input "eliam" at bounding box center [482, 75] width 106 height 17
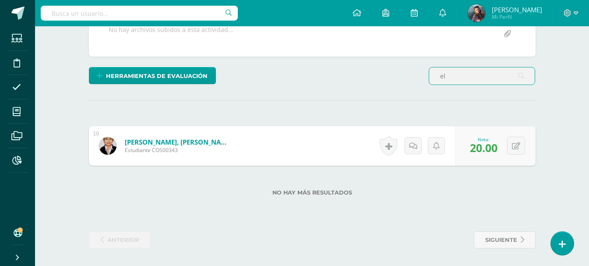
type input "e"
type input "nuñez"
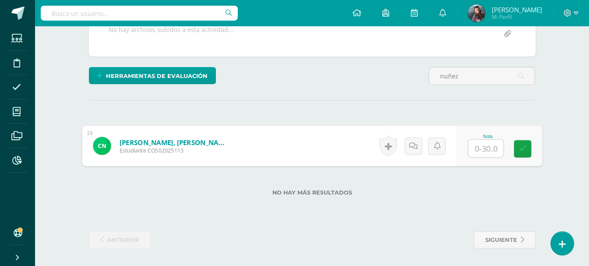
click at [483, 150] on input "text" at bounding box center [485, 149] width 35 height 18
type input "27"
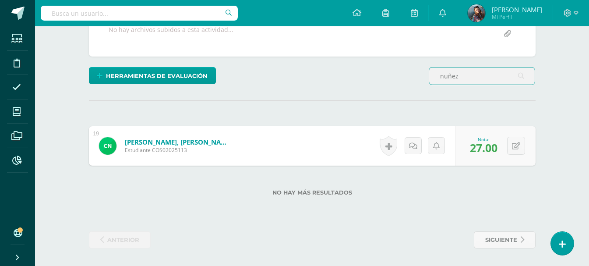
click at [469, 82] on input "nuñez" at bounding box center [482, 75] width 106 height 17
type input "n"
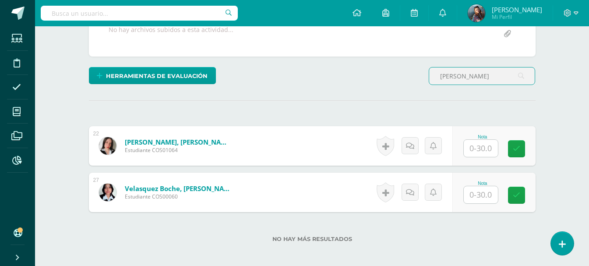
scroll to position [179, 0]
type input "sara"
click at [484, 143] on input "text" at bounding box center [481, 147] width 34 height 17
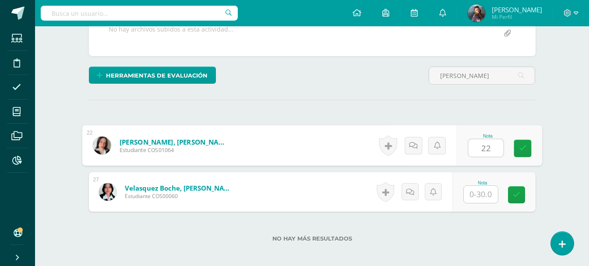
type input "22"
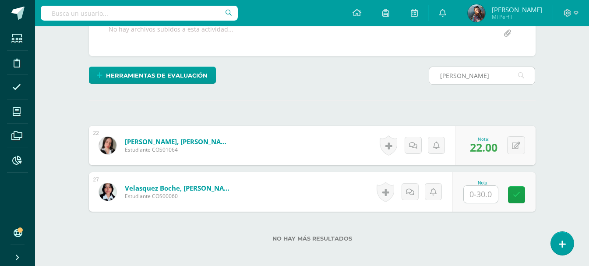
click at [465, 84] on div "sara" at bounding box center [482, 76] width 106 height 18
click at [462, 81] on input "sara" at bounding box center [482, 75] width 106 height 17
type input "s"
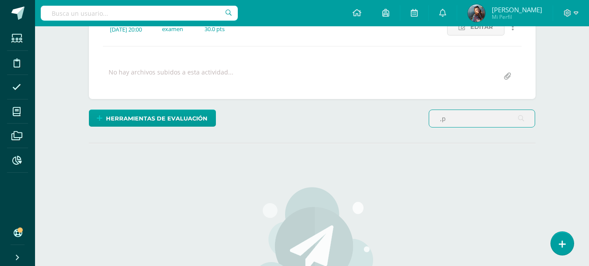
scroll to position [179, 0]
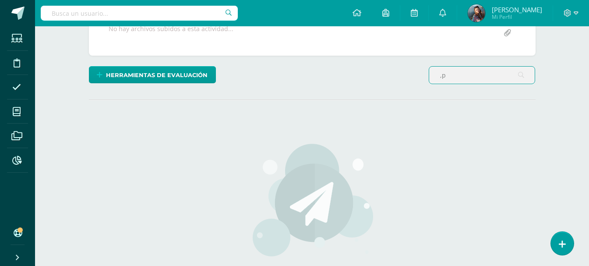
type input ","
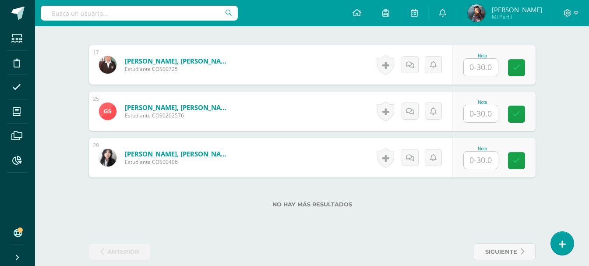
scroll to position [268, 0]
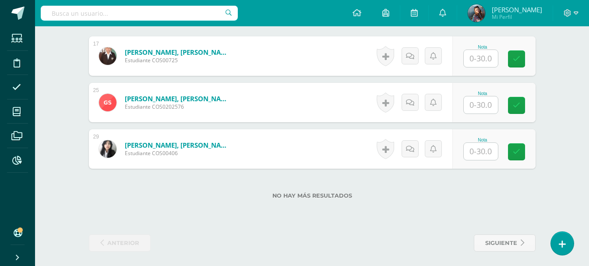
type input "morales"
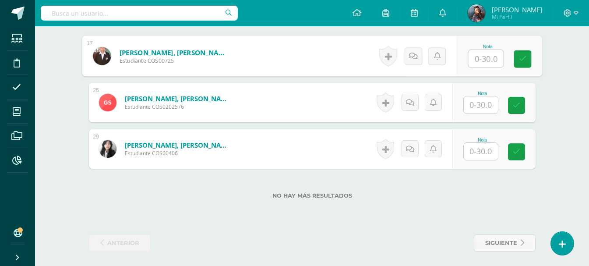
click at [486, 55] on input "text" at bounding box center [485, 59] width 35 height 18
type input "18"
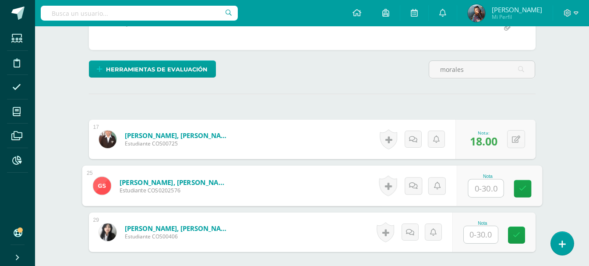
scroll to position [93, 0]
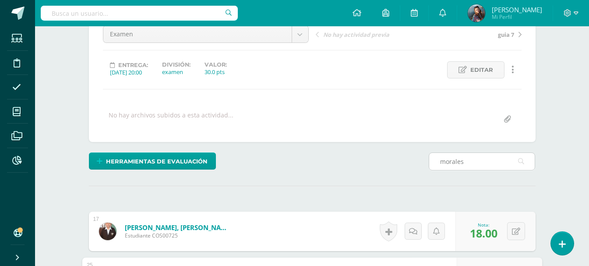
click at [476, 163] on input "morales" at bounding box center [482, 161] width 106 height 17
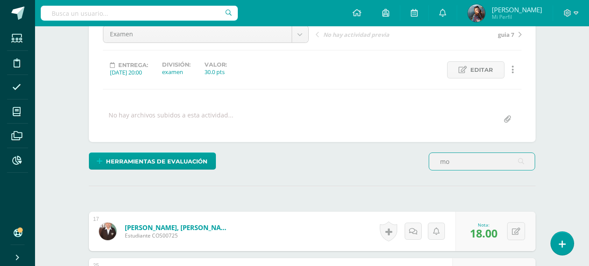
type input "m"
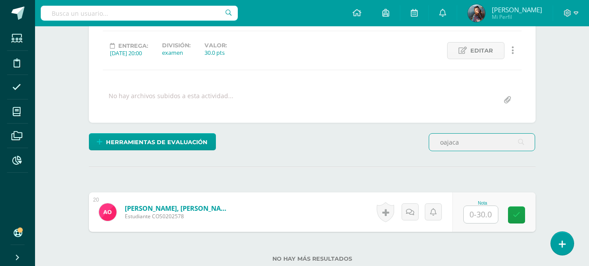
scroll to position [178, 0]
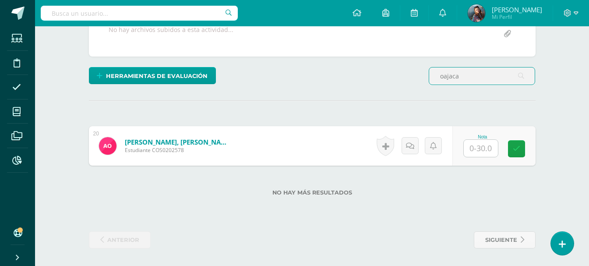
type input "oajaca"
click at [483, 151] on input "text" at bounding box center [481, 148] width 34 height 17
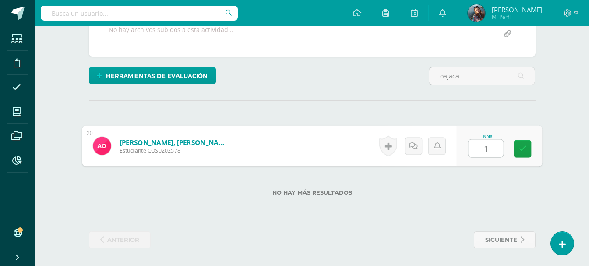
type input "17"
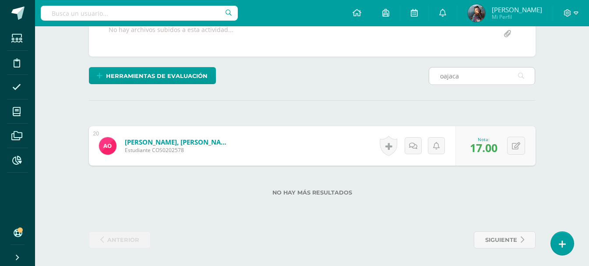
click at [481, 70] on input "oajaca" at bounding box center [482, 75] width 106 height 17
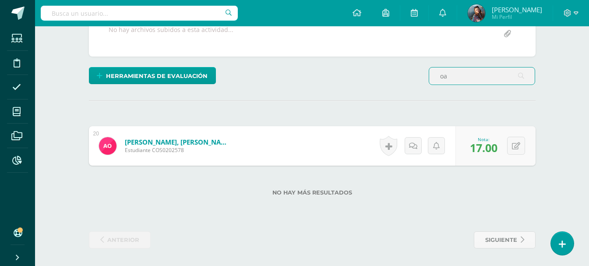
type input "o"
type input "gelyn"
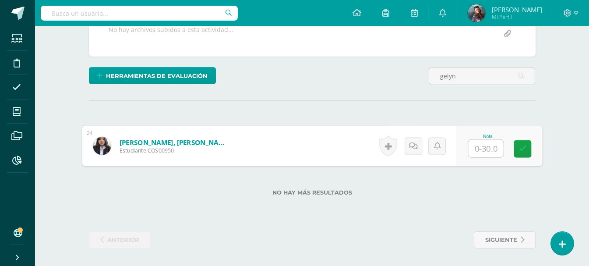
click at [485, 152] on input "text" at bounding box center [485, 149] width 35 height 18
type input "25"
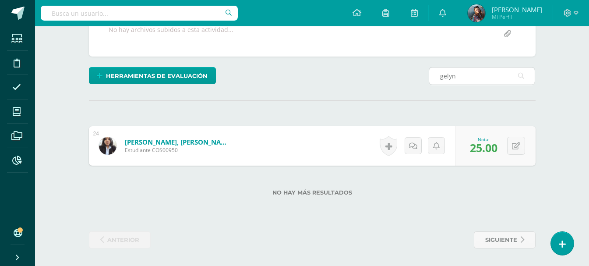
click at [466, 83] on input "gelyn" at bounding box center [482, 75] width 106 height 17
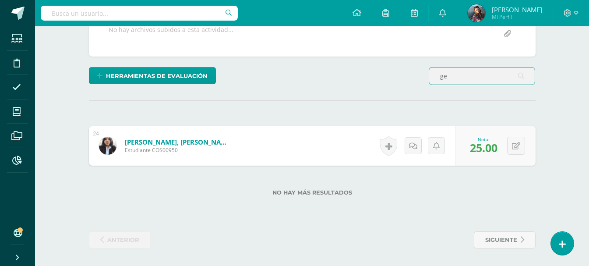
type input "g"
type input "ovalle"
click at [469, 149] on input "text" at bounding box center [481, 148] width 34 height 17
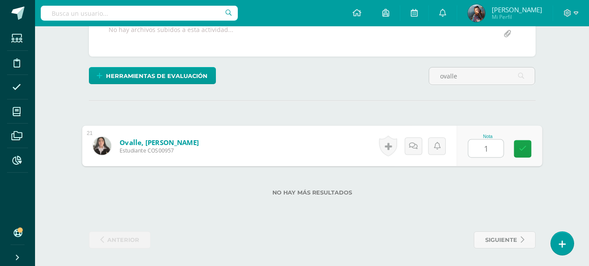
type input "18"
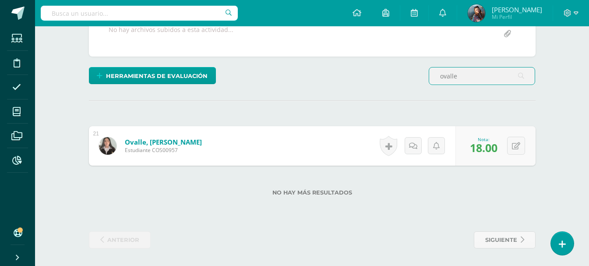
click at [472, 81] on input "ovalle" at bounding box center [482, 75] width 106 height 17
type input "o"
type input "gael"
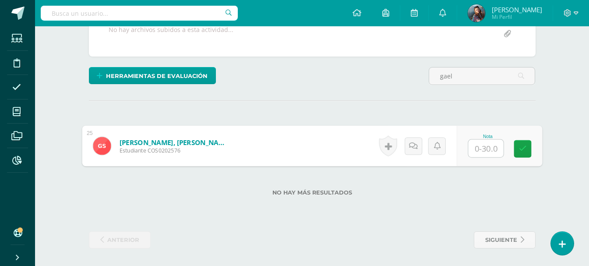
click at [492, 152] on input "text" at bounding box center [485, 149] width 35 height 18
type input "16"
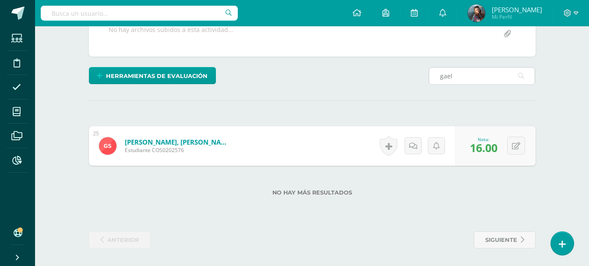
click at [472, 76] on input "gael" at bounding box center [482, 75] width 106 height 17
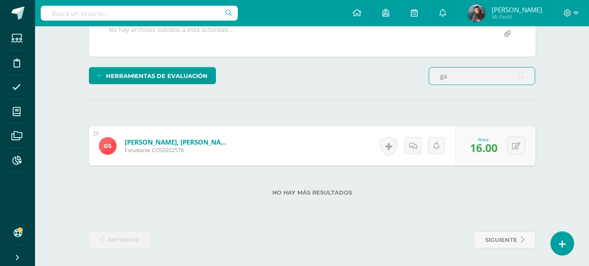
type input "g"
type input "campos"
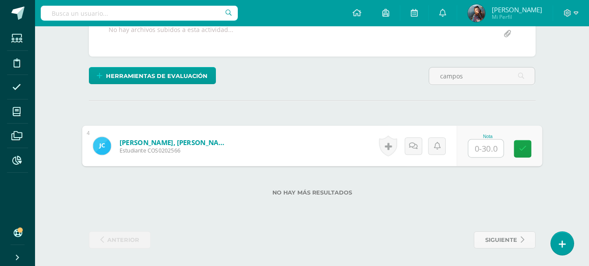
click at [483, 150] on input "text" at bounding box center [485, 149] width 35 height 18
type input "17"
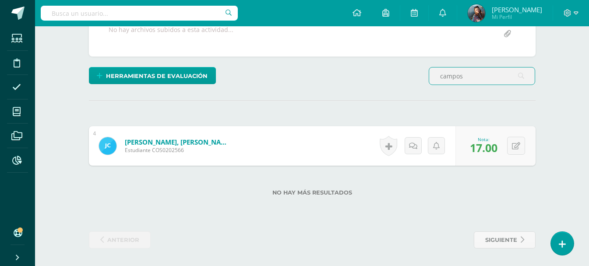
click at [473, 81] on input "campos" at bounding box center [482, 75] width 106 height 17
type input "c"
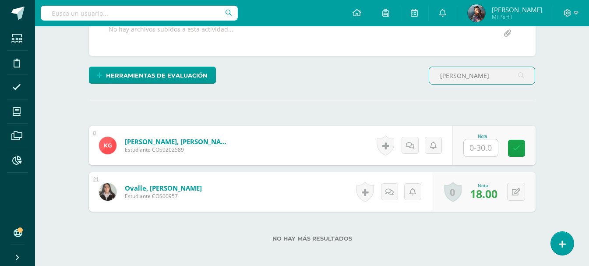
scroll to position [179, 0]
type input "kimberly"
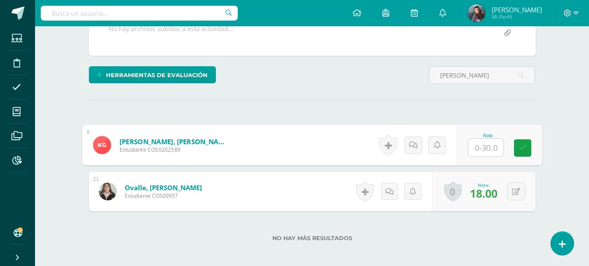
click at [478, 154] on input "text" at bounding box center [485, 148] width 35 height 18
type input "23"
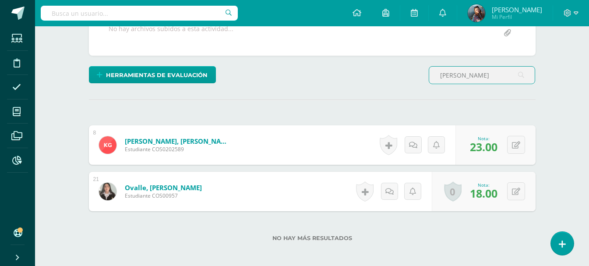
click at [466, 82] on input "kimberly" at bounding box center [482, 75] width 106 height 17
type input "k"
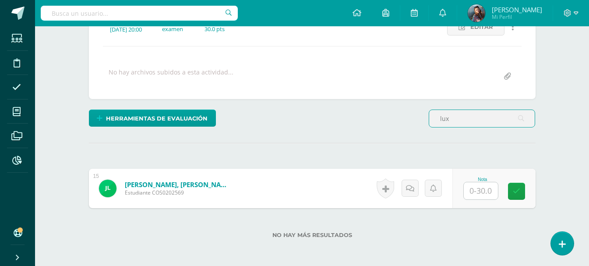
scroll to position [178, 0]
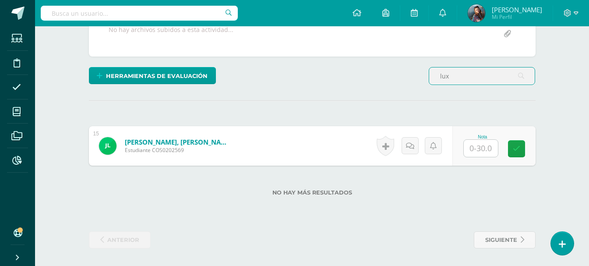
type input "lux"
click at [479, 146] on input "text" at bounding box center [481, 148] width 34 height 17
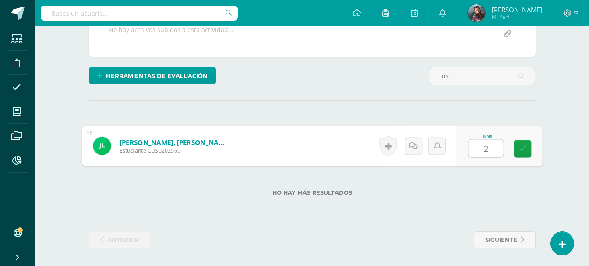
type input "25"
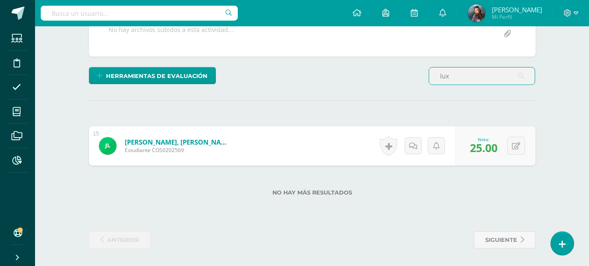
click at [470, 77] on input "lux" at bounding box center [482, 75] width 106 height 17
type input "l"
type input "zuñiga"
click at [485, 152] on input "text" at bounding box center [481, 148] width 34 height 17
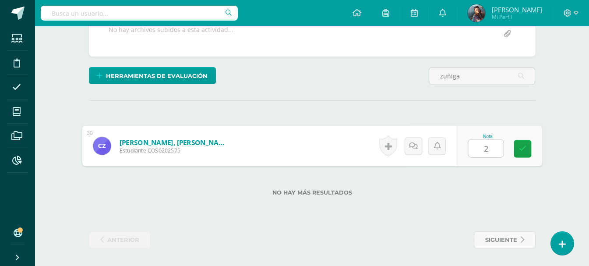
type input "25"
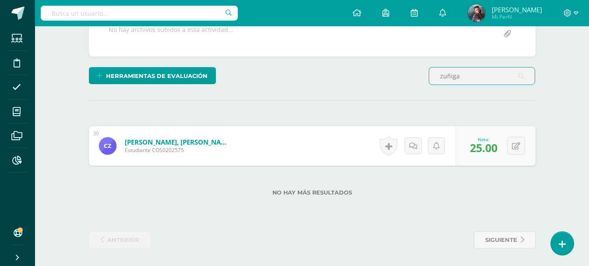
click at [461, 82] on input "zuñiga" at bounding box center [482, 75] width 106 height 17
type input "z"
type input "bautista"
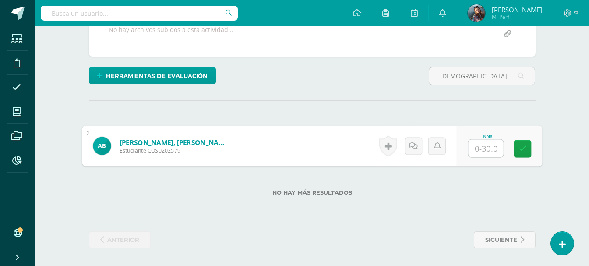
click at [483, 154] on input "text" at bounding box center [485, 149] width 35 height 18
type input "18"
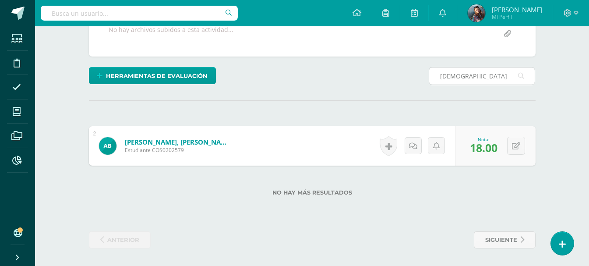
click at [470, 78] on input "bautista" at bounding box center [482, 75] width 106 height 17
type input "b"
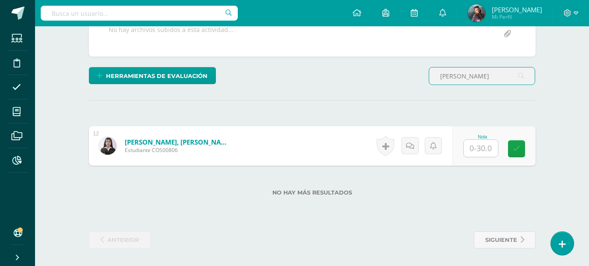
type input "sharon"
click at [482, 142] on input "text" at bounding box center [481, 148] width 34 height 17
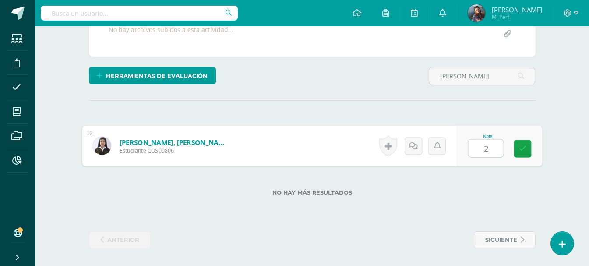
type input "27"
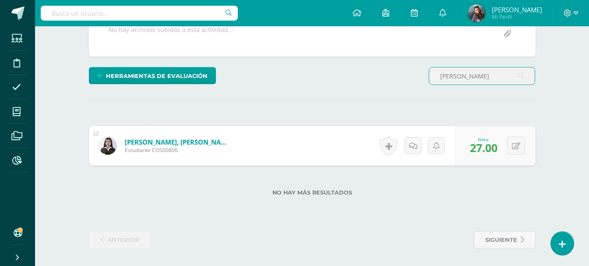
click at [479, 74] on input "sharon" at bounding box center [482, 75] width 106 height 17
type input "s"
type input "gustavo"
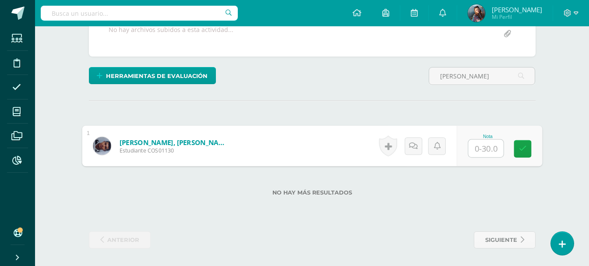
click at [487, 156] on input "text" at bounding box center [485, 149] width 35 height 18
type input "25"
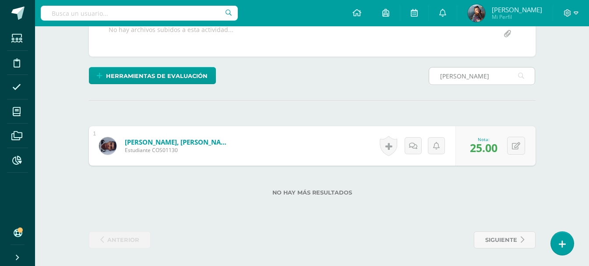
drag, startPoint x: 476, startPoint y: 63, endPoint x: 477, endPoint y: 70, distance: 6.7
click at [477, 66] on div "¿Estás seguro que quieres eliminar esta actividad? Esto borrará la actividad y …" at bounding box center [312, 87] width 454 height 322
click at [477, 70] on input "gustavo" at bounding box center [482, 75] width 106 height 17
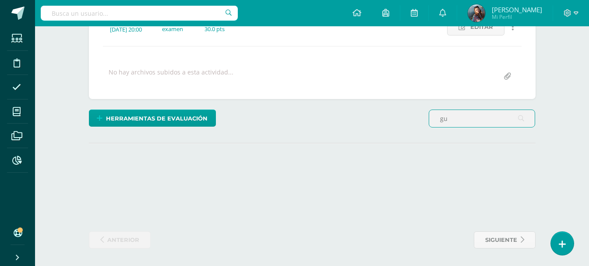
type input "g"
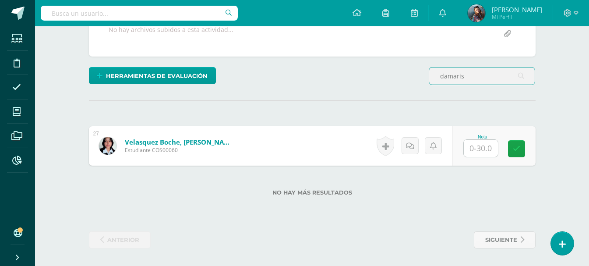
type input "damaris"
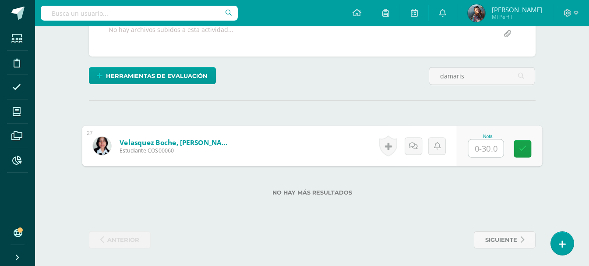
click at [482, 147] on input "text" at bounding box center [485, 149] width 35 height 18
type input "26"
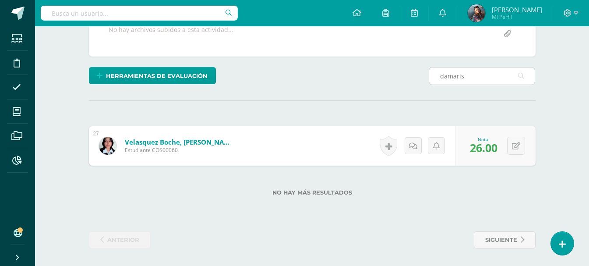
click at [484, 80] on input "damaris" at bounding box center [482, 75] width 106 height 17
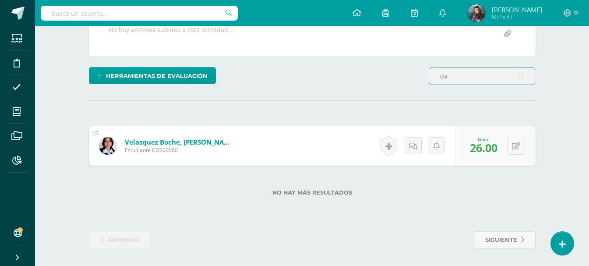
type input "d"
type input "colindres"
click at [485, 141] on input "text" at bounding box center [481, 148] width 34 height 17
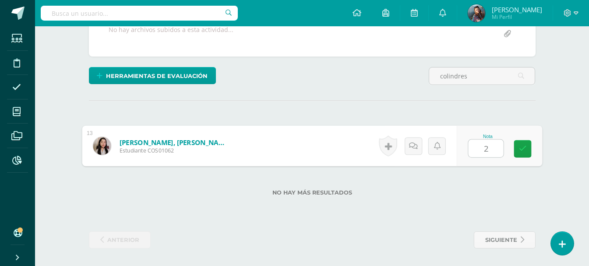
type input "22"
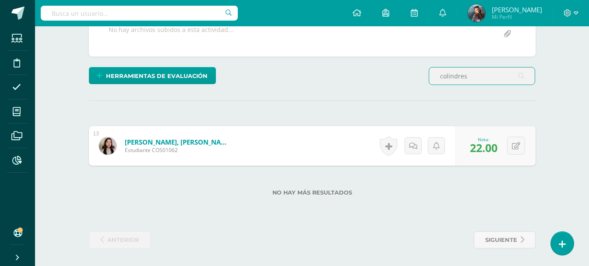
click at [474, 72] on input "colindres" at bounding box center [482, 75] width 106 height 17
type input "c"
type input "ivon"
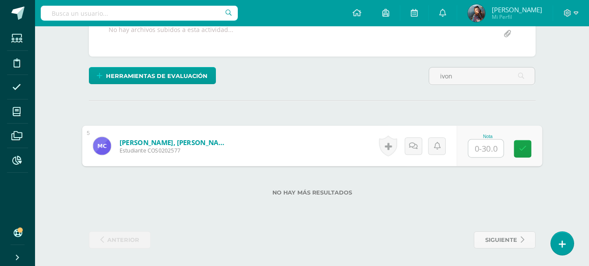
click at [487, 151] on input "text" at bounding box center [485, 149] width 35 height 18
type input "10"
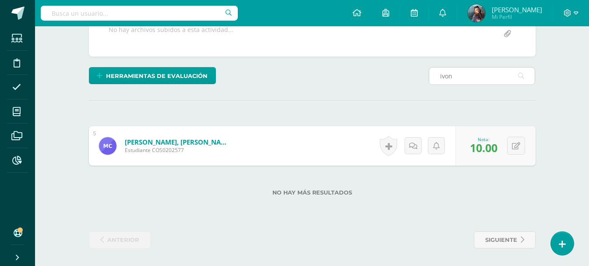
click at [462, 70] on input "ivon" at bounding box center [482, 75] width 106 height 17
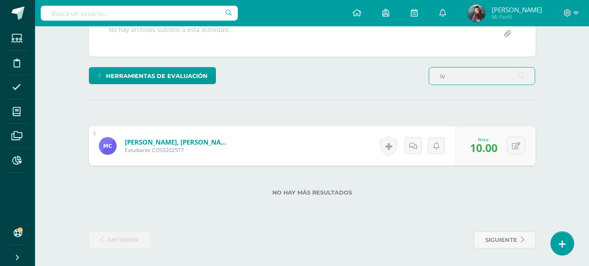
type input "i"
type input "moreno"
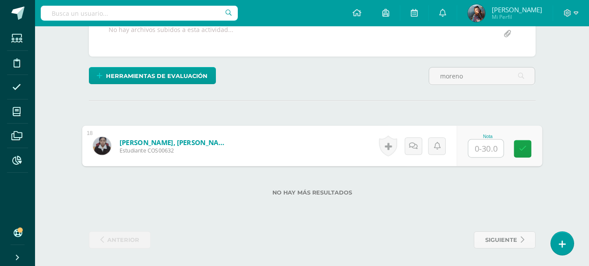
click at [490, 146] on input "text" at bounding box center [485, 149] width 35 height 18
type input "27"
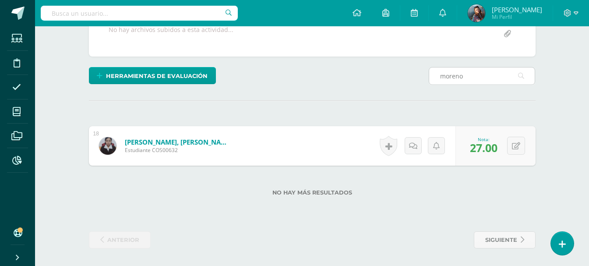
click at [472, 78] on input "moreno" at bounding box center [482, 75] width 106 height 17
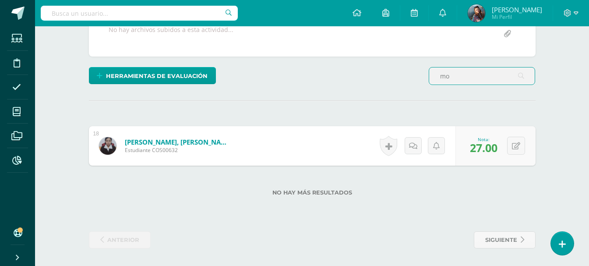
type input "m"
type input "mat"
click at [474, 148] on input "text" at bounding box center [481, 148] width 34 height 17
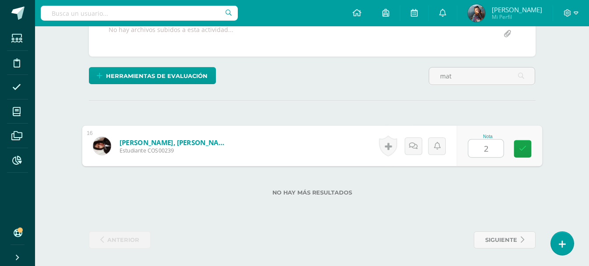
type input "23"
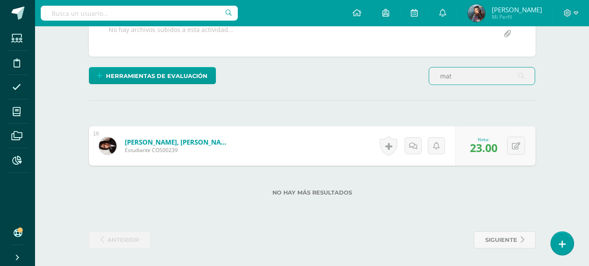
click at [494, 79] on input "mat" at bounding box center [482, 75] width 106 height 17
type input "masiel"
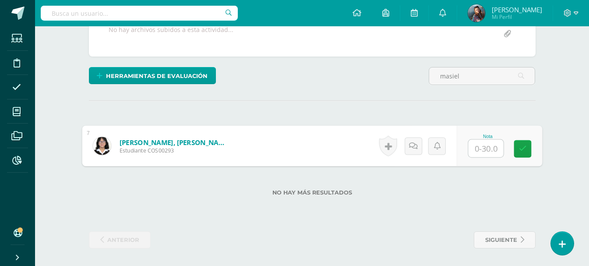
click at [489, 150] on input "text" at bounding box center [485, 149] width 35 height 18
type input "22"
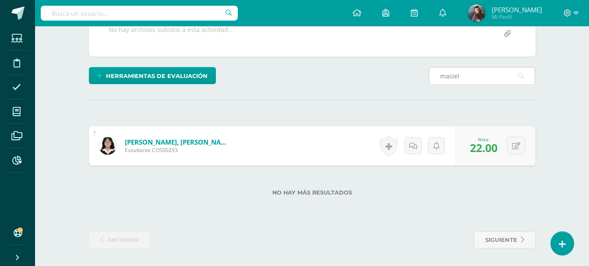
click at [466, 74] on input "masiel" at bounding box center [482, 75] width 106 height 17
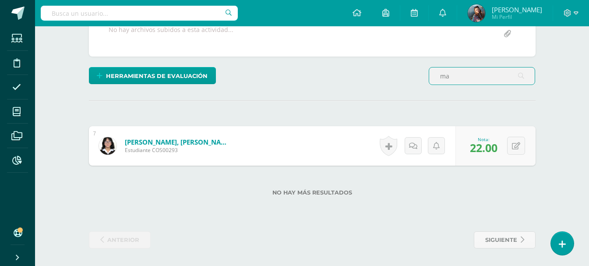
type input "m"
type input "omar"
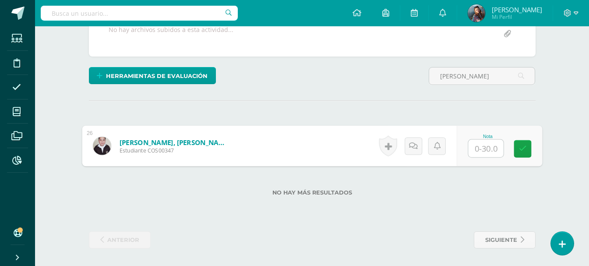
click at [492, 153] on input "text" at bounding box center [485, 149] width 35 height 18
type input "30"
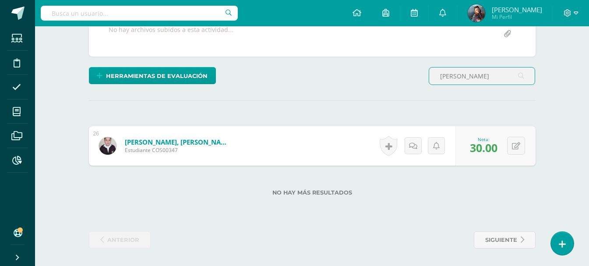
click at [468, 76] on input "omar" at bounding box center [482, 75] width 106 height 17
type input "o"
type input "daerin"
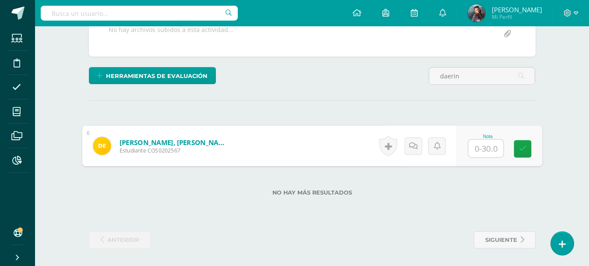
click at [484, 143] on input "text" at bounding box center [485, 149] width 35 height 18
type input "17"
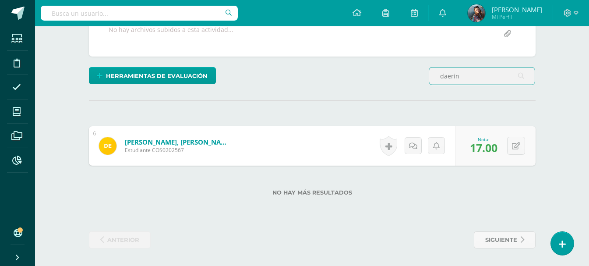
click at [468, 71] on input "daerin" at bounding box center [482, 75] width 106 height 17
type input "d"
type input "xiquin"
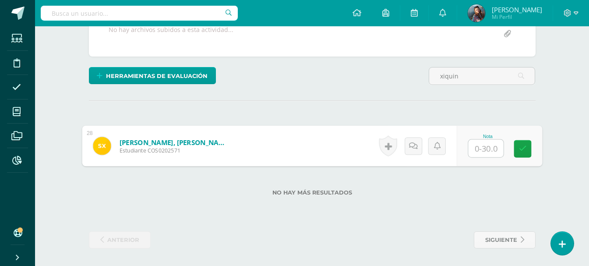
click at [481, 155] on input "text" at bounding box center [485, 149] width 35 height 18
type input "28"
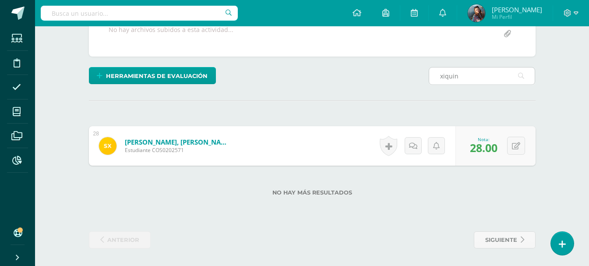
click at [464, 74] on input "xiquin" at bounding box center [482, 75] width 106 height 17
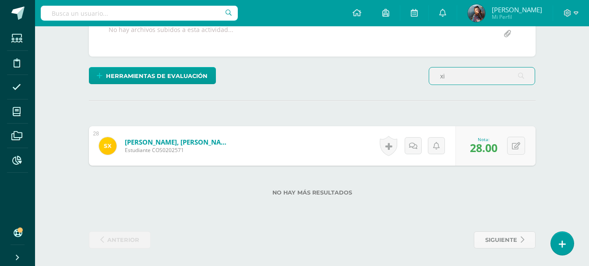
type input "x"
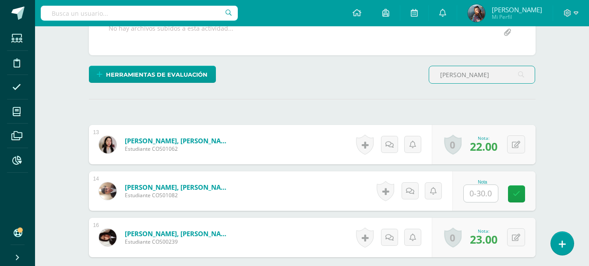
scroll to position [223, 0]
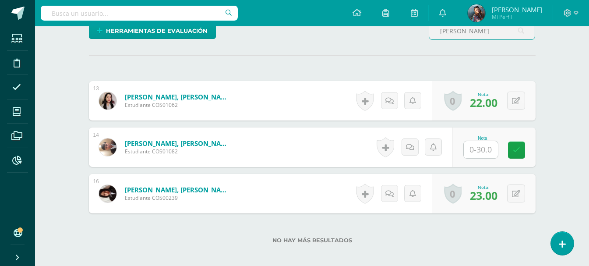
type input "lopez"
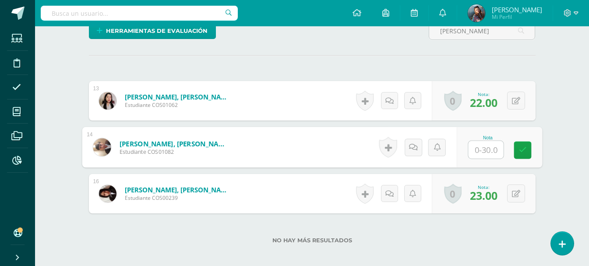
click at [479, 155] on input "text" at bounding box center [485, 150] width 35 height 18
type input "4"
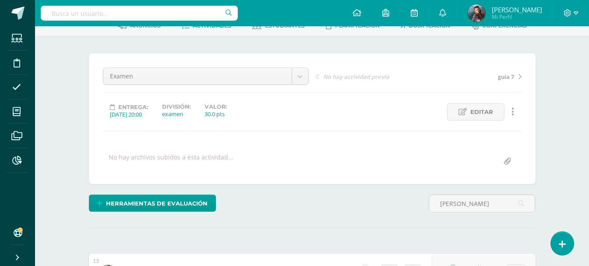
scroll to position [48, 0]
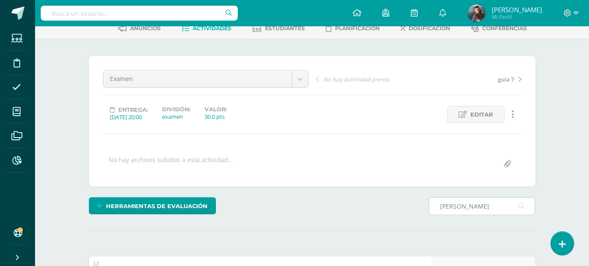
click at [468, 200] on input "lopez" at bounding box center [482, 205] width 106 height 17
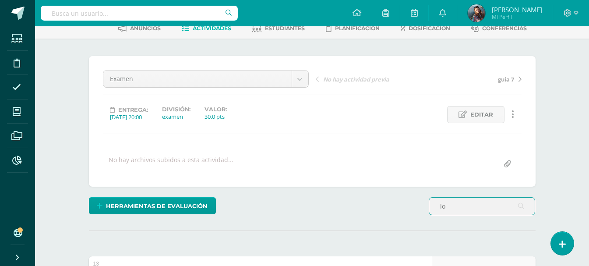
type input "l"
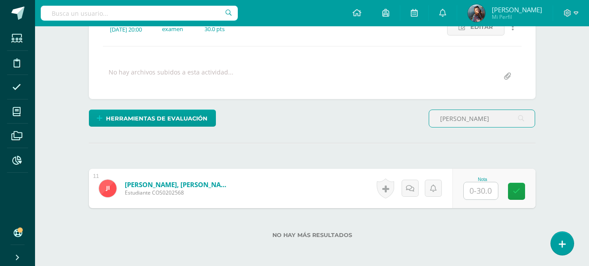
scroll to position [136, 0]
type input "brandon"
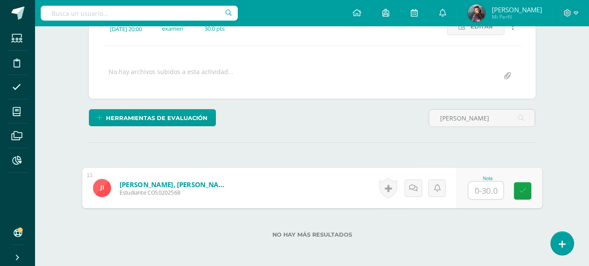
click at [490, 194] on input "text" at bounding box center [485, 191] width 35 height 18
type input "27"
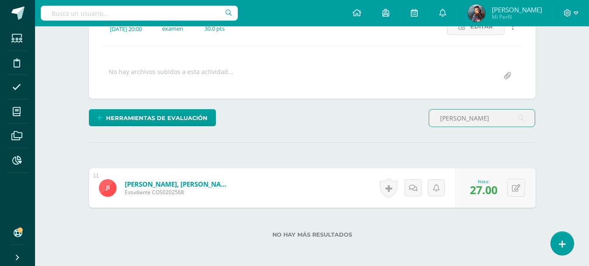
click at [469, 123] on input "brandon" at bounding box center [482, 117] width 106 height 17
type input "b"
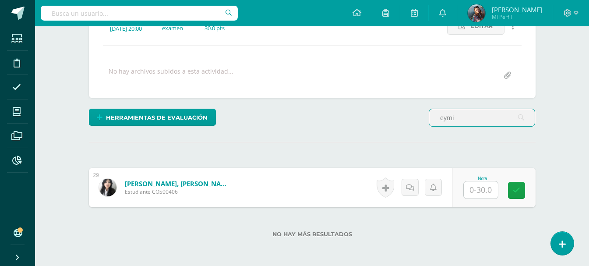
type input "eymi"
click at [492, 188] on input "text" at bounding box center [481, 189] width 34 height 17
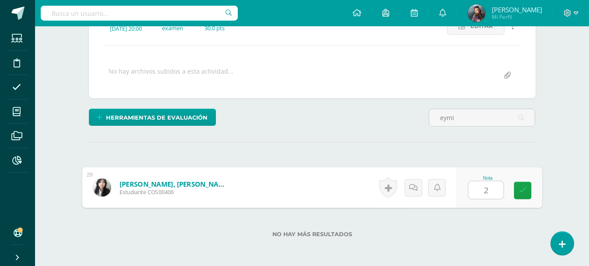
type input "20"
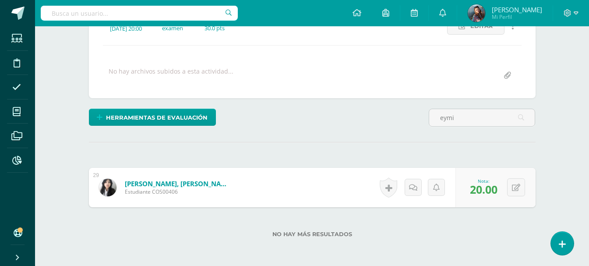
click at [484, 105] on div "¿Estás seguro que quieres eliminar esta actividad? Esto borrará la actividad y …" at bounding box center [312, 129] width 454 height 322
click at [469, 125] on input "eymi" at bounding box center [482, 117] width 106 height 17
type input "e"
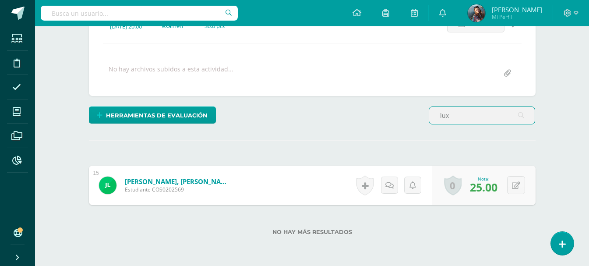
scroll to position [139, 0]
type input "lux"
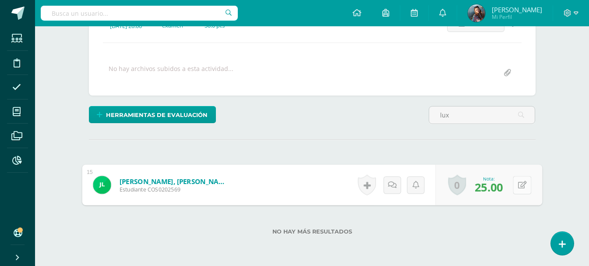
click at [519, 187] on icon at bounding box center [522, 184] width 9 height 7
type input "13"
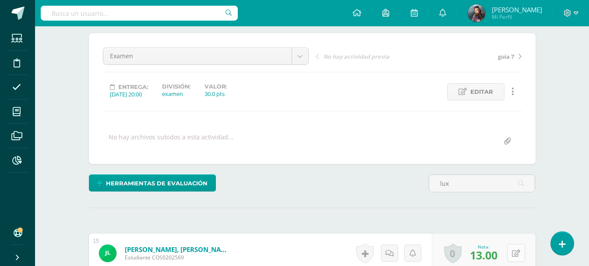
scroll to position [0, 0]
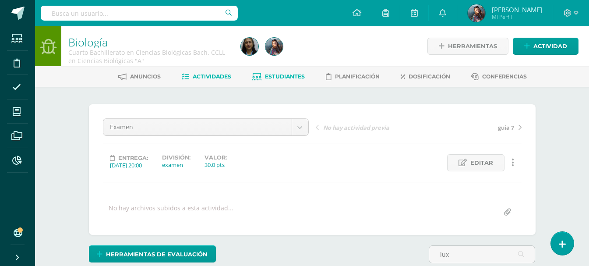
click at [282, 79] on span "Estudiantes" at bounding box center [285, 76] width 40 height 7
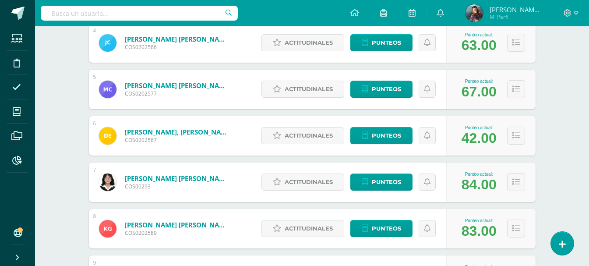
scroll to position [438, 0]
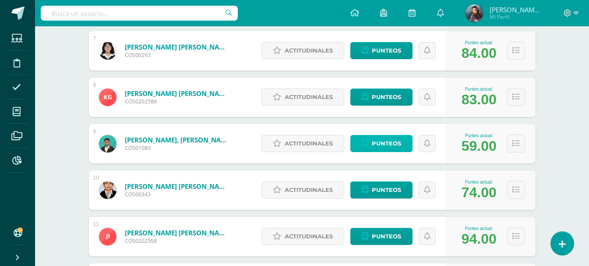
click at [388, 141] on span "Punteos" at bounding box center [386, 143] width 29 height 16
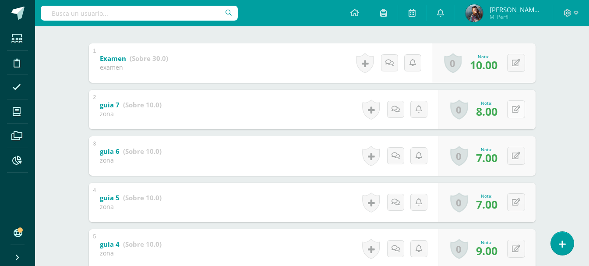
scroll to position [219, 0]
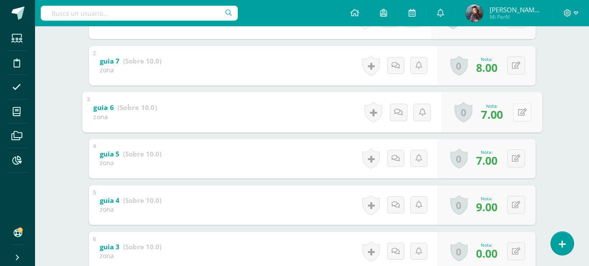
click at [517, 109] on button at bounding box center [522, 112] width 18 height 18
type input "8"
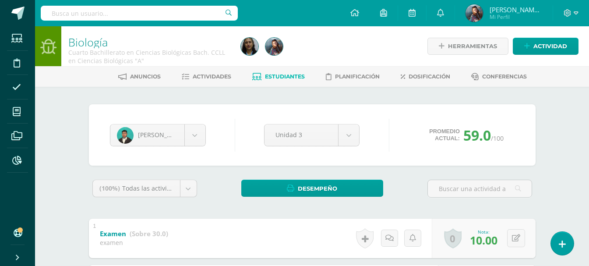
click at [289, 72] on link "Estudiantes" at bounding box center [278, 77] width 53 height 14
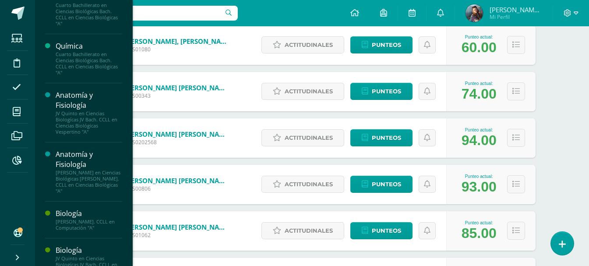
scroll to position [121, 0]
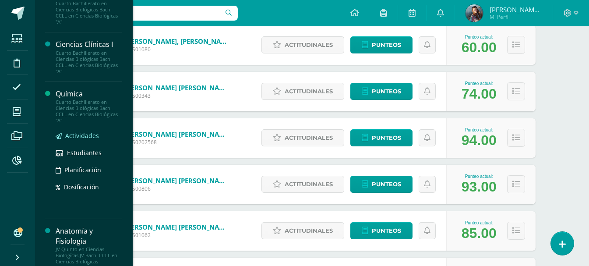
click at [76, 134] on span "Actividades" at bounding box center [82, 135] width 34 height 8
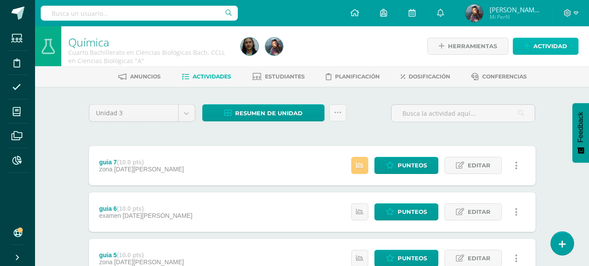
click at [552, 43] on span "Actividad" at bounding box center [550, 46] width 34 height 16
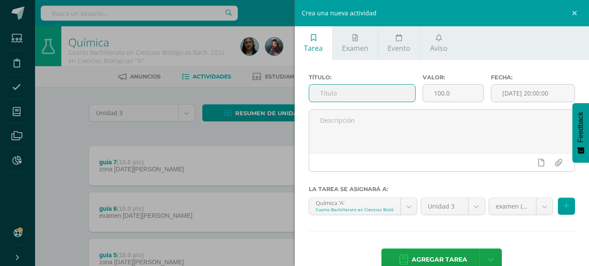
click at [380, 95] on input "text" at bounding box center [362, 93] width 106 height 17
type input "examen"
click at [461, 92] on input "100.0" at bounding box center [453, 93] width 60 height 17
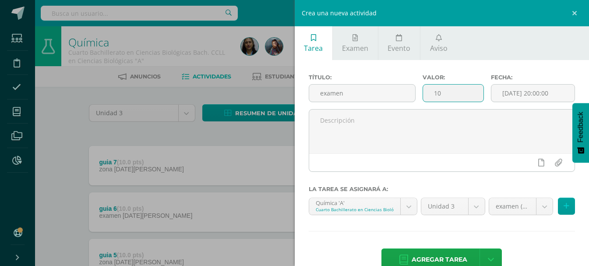
type input "1"
type input "30"
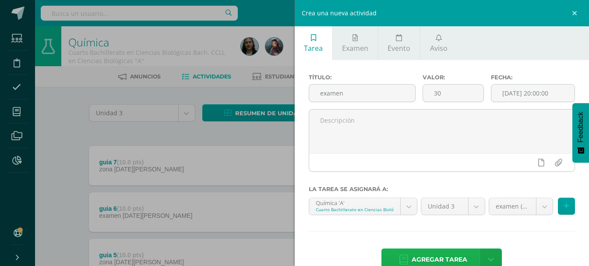
click at [471, 261] on link "Agregar tarea" at bounding box center [432, 259] width 103 height 22
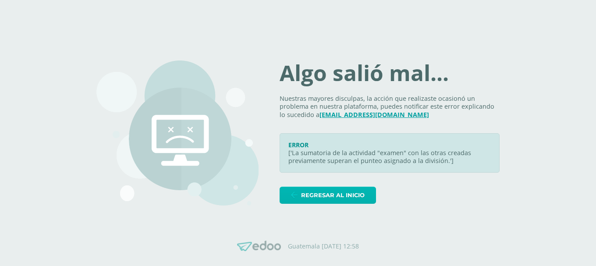
click at [350, 198] on span "Regresar al inicio" at bounding box center [332, 195] width 63 height 16
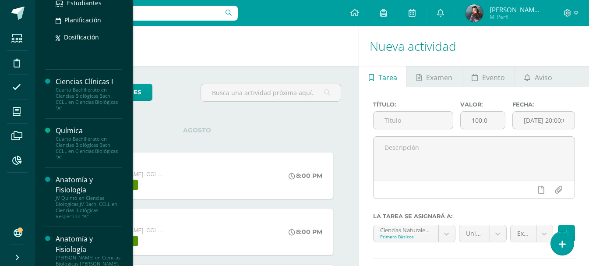
scroll to position [175, 0]
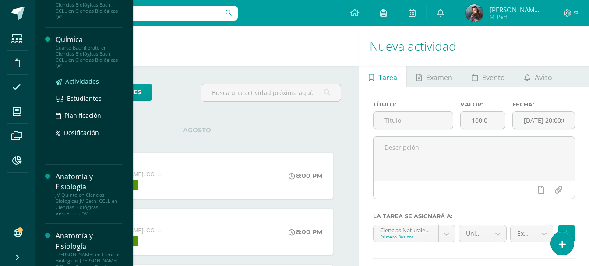
click at [88, 79] on span "Actividades" at bounding box center [82, 81] width 34 height 8
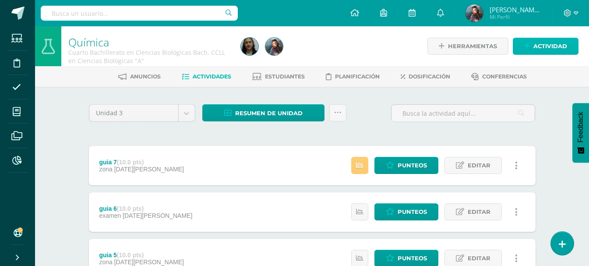
click at [528, 42] on icon at bounding box center [527, 45] width 6 height 7
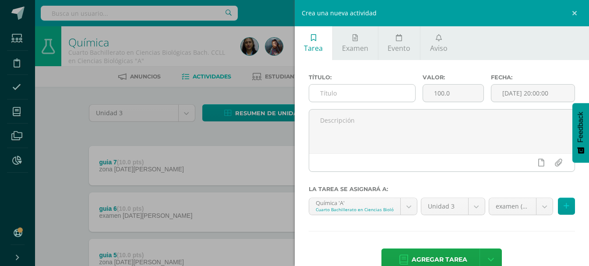
click at [369, 99] on input "text" at bounding box center [362, 93] width 106 height 17
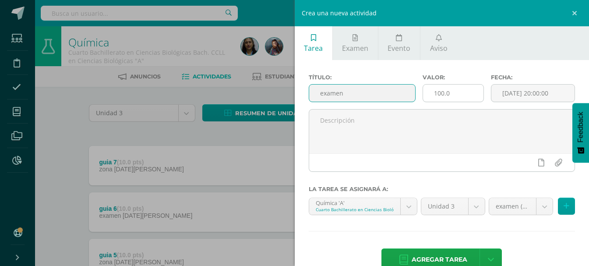
type input "examen"
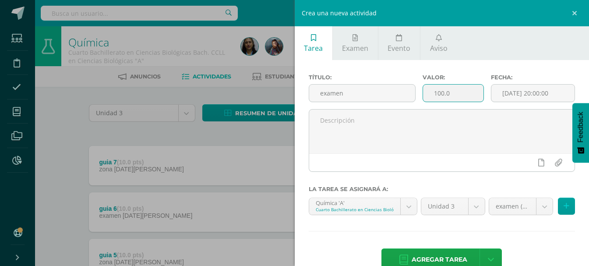
click at [453, 96] on input "100.0" at bounding box center [453, 93] width 60 height 17
type input "1"
type input "30"
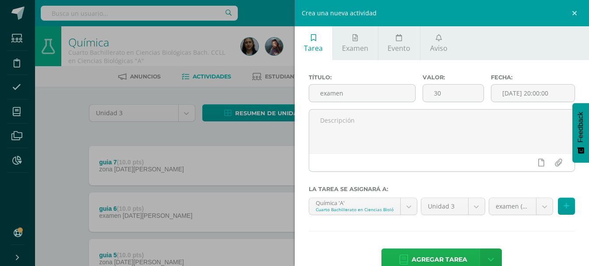
click at [462, 257] on span "Agregar tarea" at bounding box center [440, 259] width 56 height 21
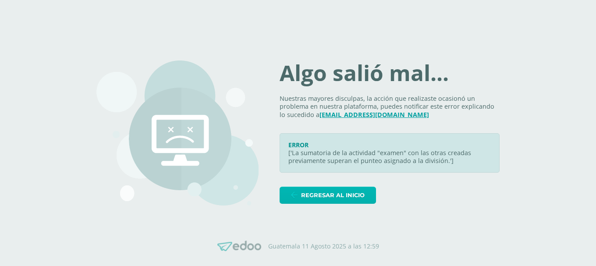
click at [357, 201] on span "Regresar al inicio" at bounding box center [332, 195] width 63 height 16
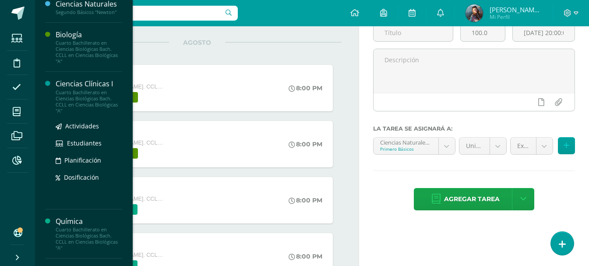
scroll to position [88, 0]
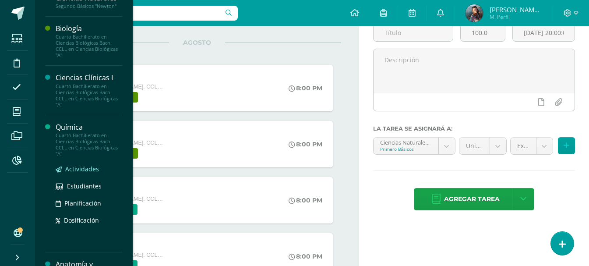
click at [78, 165] on span "Actividades" at bounding box center [82, 169] width 34 height 8
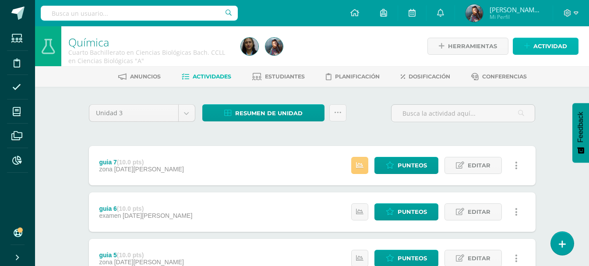
click at [527, 43] on icon at bounding box center [527, 45] width 6 height 7
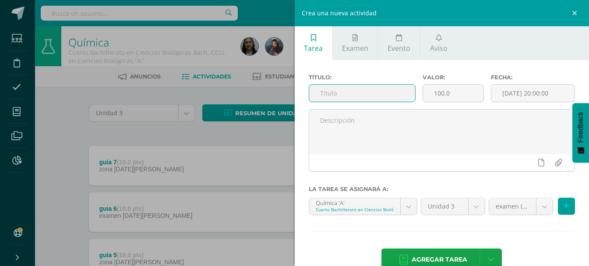
click at [342, 89] on input "text" at bounding box center [362, 93] width 106 height 17
type input "ecamen"
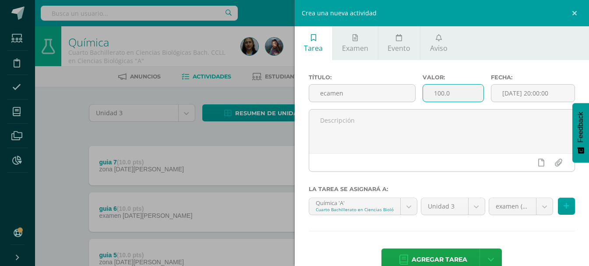
click at [462, 92] on input "100.0" at bounding box center [453, 93] width 60 height 17
type input "1"
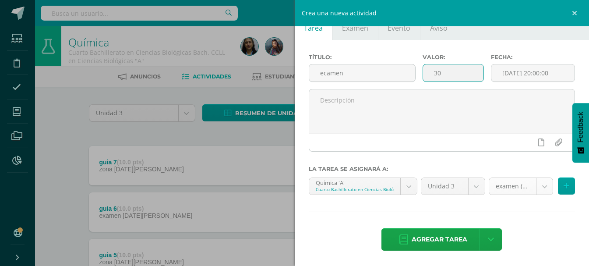
scroll to position [21, 0]
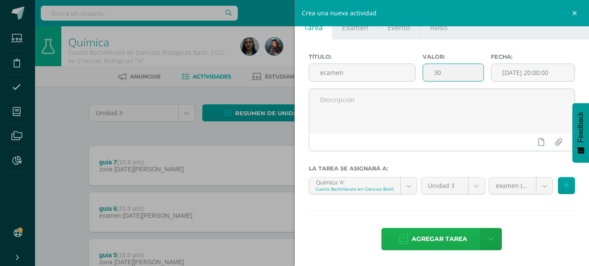
type input "30"
click at [460, 238] on span "Agregar tarea" at bounding box center [440, 238] width 56 height 21
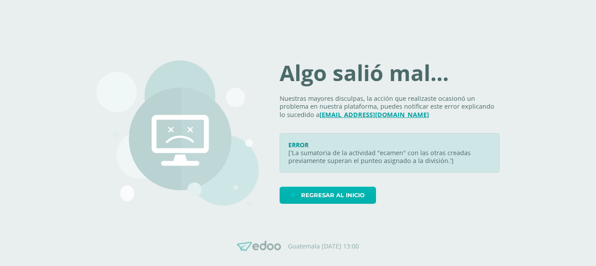
click at [332, 197] on span "Regresar al inicio" at bounding box center [332, 195] width 63 height 16
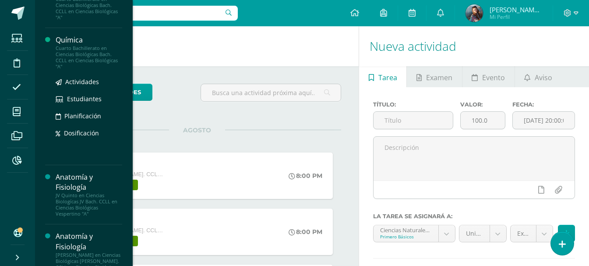
scroll to position [175, 0]
click at [75, 79] on span "Actividades" at bounding box center [82, 81] width 34 height 8
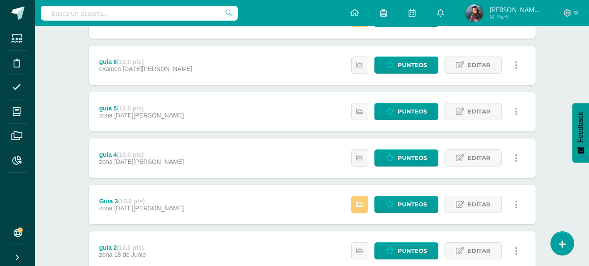
scroll to position [131, 0]
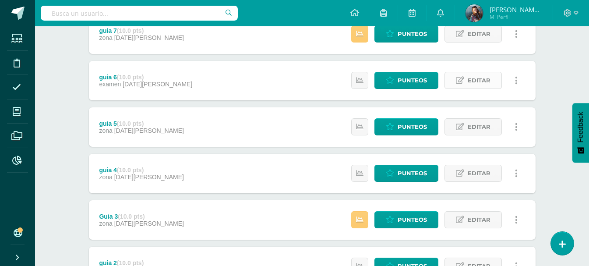
click at [490, 79] on link "Editar" at bounding box center [472, 80] width 57 height 17
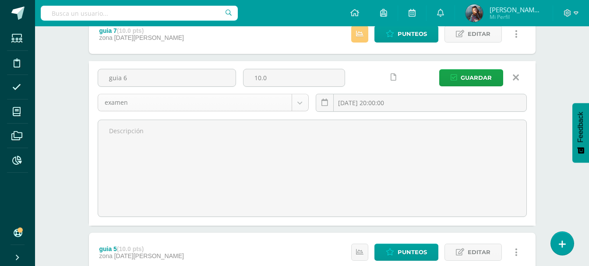
click at [295, 101] on body "Estudiantes Disciplina Asistencia Mis cursos Archivos Reportes Soporte Ayuda Re…" at bounding box center [294, 192] width 589 height 647
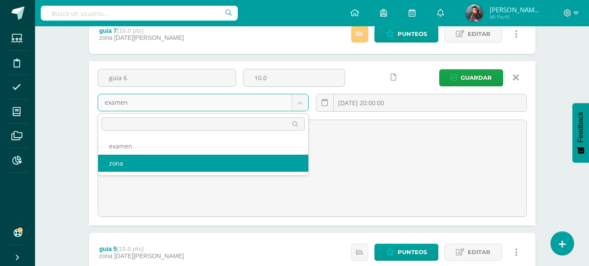
select select "120713"
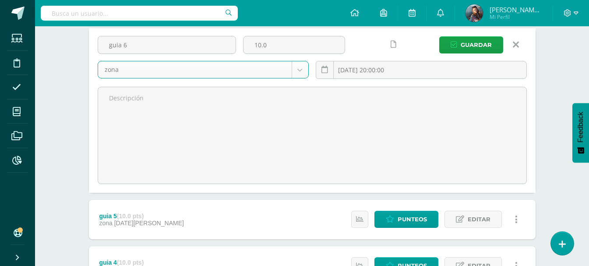
scroll to position [162, 0]
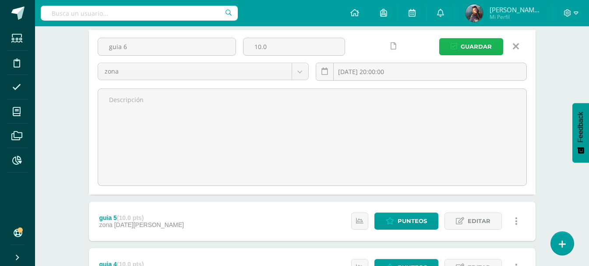
click at [481, 45] on span "Guardar" at bounding box center [476, 47] width 31 height 16
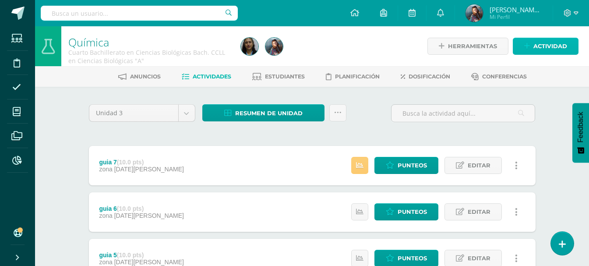
click at [522, 47] on link "Actividad" at bounding box center [546, 46] width 66 height 17
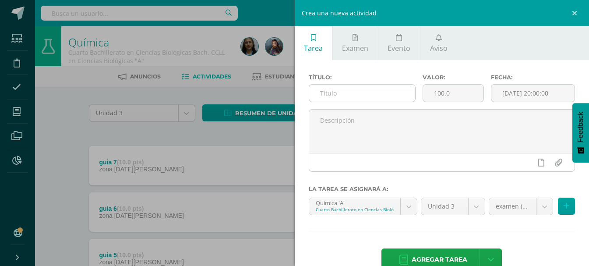
click at [383, 91] on input "text" at bounding box center [362, 93] width 106 height 17
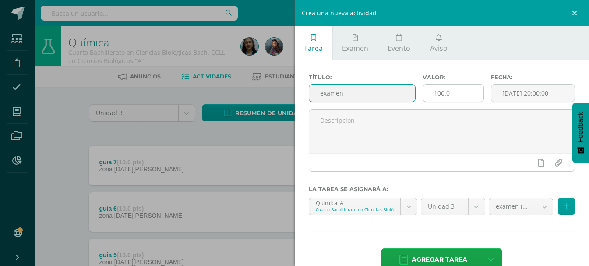
type input "examen"
click at [455, 94] on input "100.0" at bounding box center [453, 93] width 60 height 17
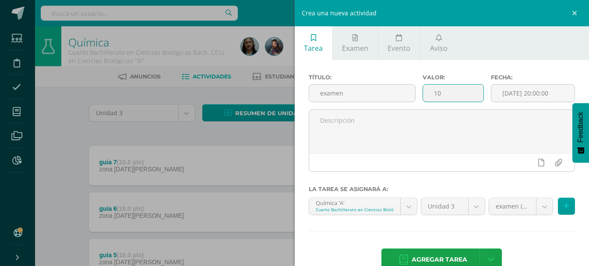
type input "1"
type input "30"
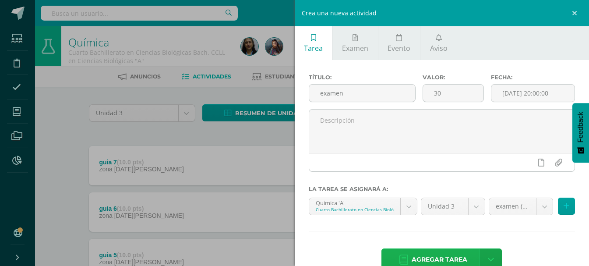
click at [432, 259] on span "Agregar tarea" at bounding box center [440, 259] width 56 height 21
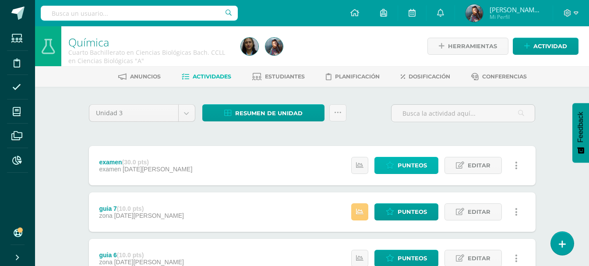
click at [416, 159] on span "Punteos" at bounding box center [412, 165] width 29 height 16
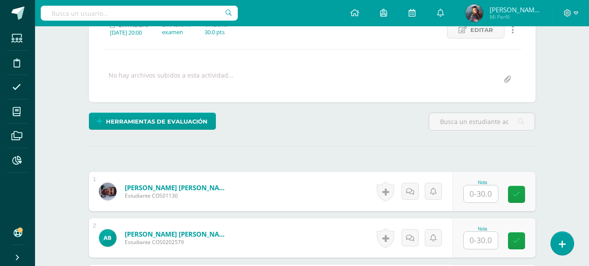
scroll to position [133, 0]
click at [467, 124] on input "text" at bounding box center [482, 121] width 106 height 17
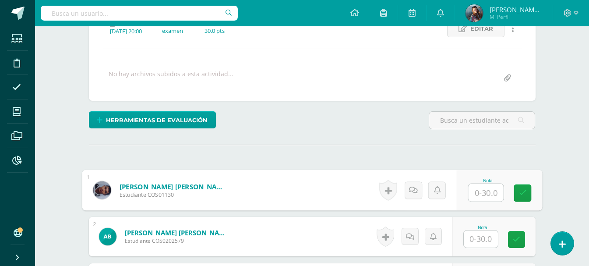
click at [476, 190] on input "text" at bounding box center [485, 193] width 35 height 18
type input "15"
click at [522, 192] on icon at bounding box center [522, 192] width 8 height 7
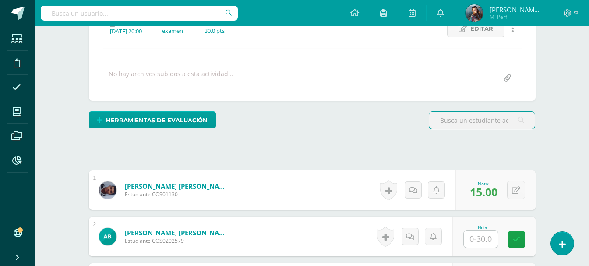
click at [474, 116] on input "text" at bounding box center [482, 120] width 106 height 17
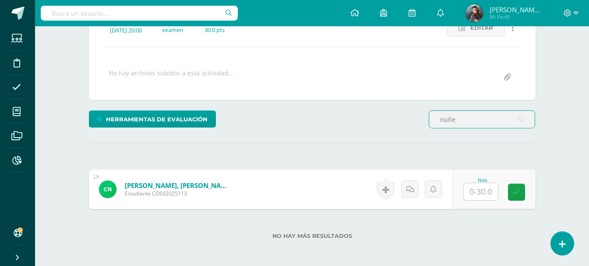
scroll to position [135, 0]
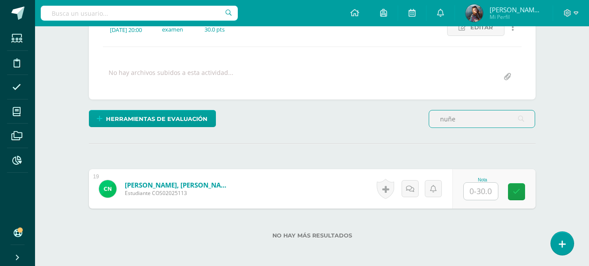
type input "nuñe"
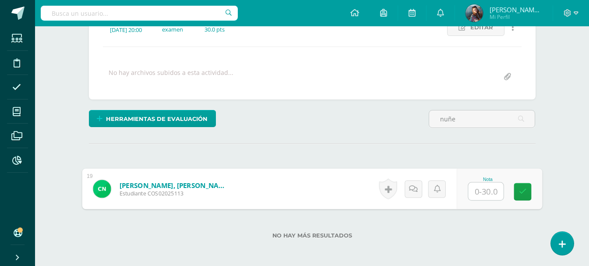
click at [480, 194] on input "text" at bounding box center [485, 192] width 35 height 18
type input "18"
click at [518, 191] on link at bounding box center [523, 192] width 18 height 18
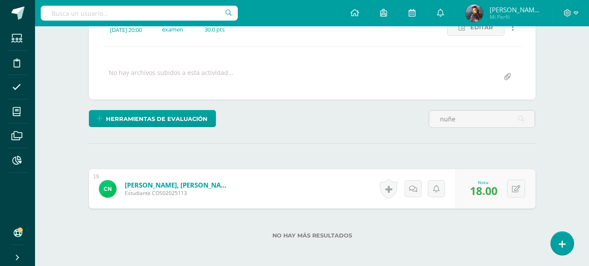
click at [483, 129] on div "nuñe" at bounding box center [481, 122] width 113 height 25
click at [477, 118] on input "nuñe" at bounding box center [482, 118] width 106 height 17
type input "n"
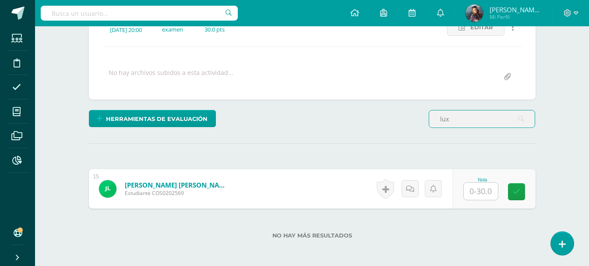
scroll to position [136, 0]
type input "lux"
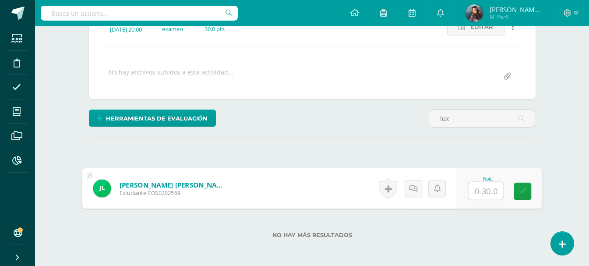
click at [482, 193] on input "text" at bounding box center [485, 191] width 35 height 18
type input "15"
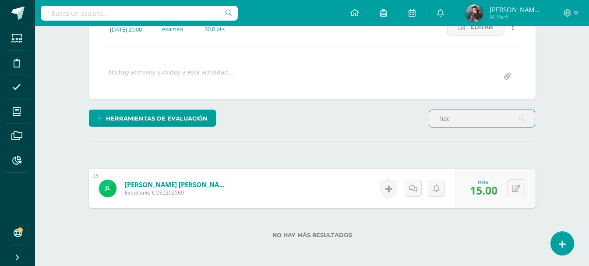
click at [466, 117] on input "lux" at bounding box center [482, 118] width 106 height 17
type input "l"
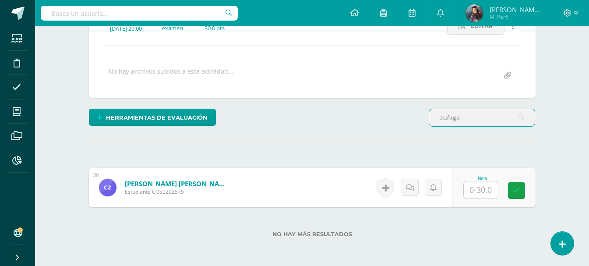
scroll to position [137, 0]
type input "zuñiga"
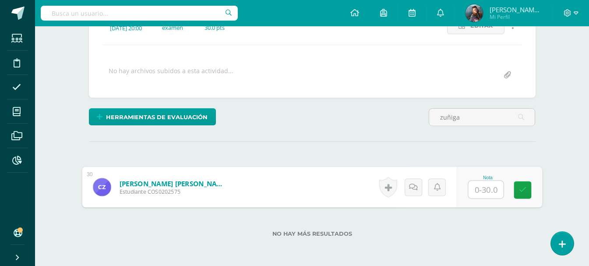
click at [471, 183] on input "text" at bounding box center [485, 190] width 35 height 18
type input "27"
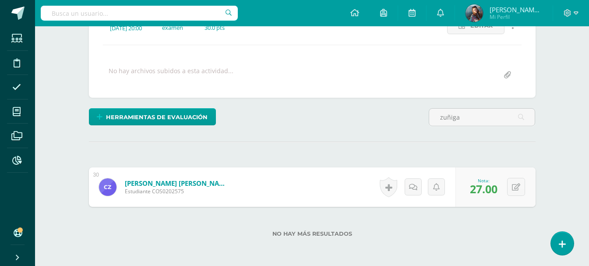
click at [473, 131] on div "zuñiga" at bounding box center [481, 120] width 113 height 25
click at [473, 124] on input "zuñiga" at bounding box center [482, 117] width 106 height 17
type input "z"
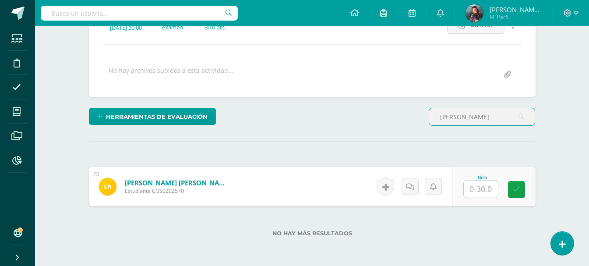
scroll to position [138, 0]
type input "lesly"
drag, startPoint x: 479, startPoint y: 194, endPoint x: 475, endPoint y: 192, distance: 4.5
click at [479, 194] on input "text" at bounding box center [481, 188] width 34 height 17
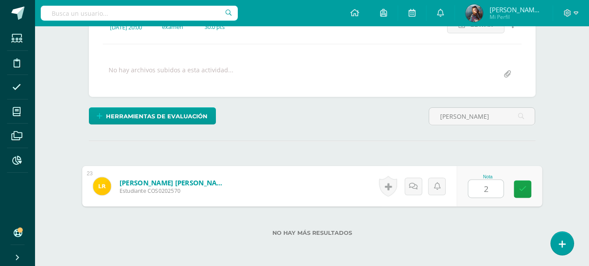
type input "27"
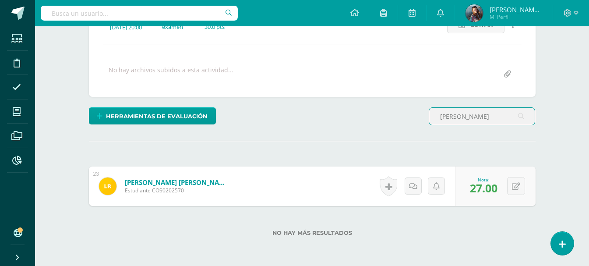
click at [473, 118] on input "lesly" at bounding box center [482, 116] width 106 height 17
type input "l"
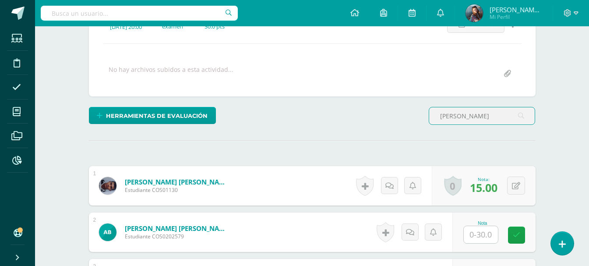
scroll to position [139, 0]
type input "ana"
click at [486, 234] on input "text" at bounding box center [481, 234] width 34 height 17
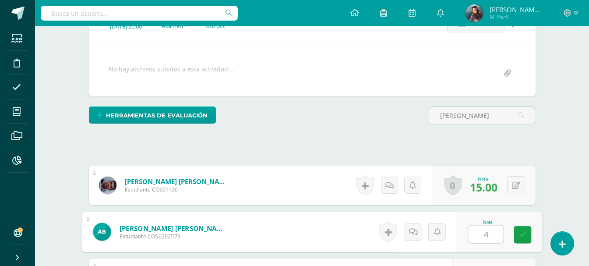
type input "4"
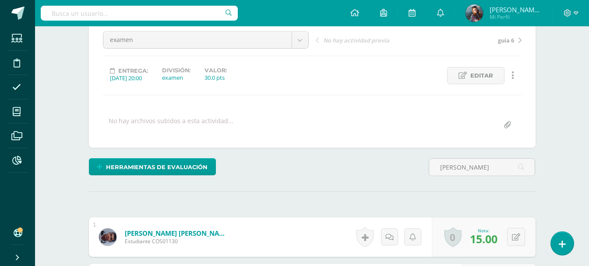
scroll to position [88, 0]
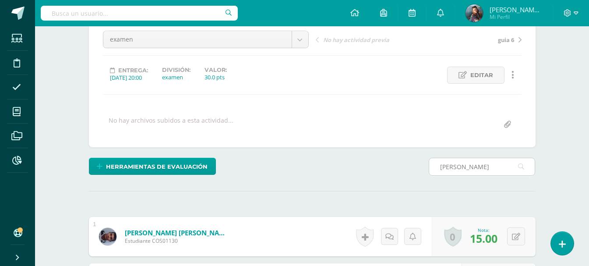
drag, startPoint x: 476, startPoint y: 157, endPoint x: 473, endPoint y: 162, distance: 6.0
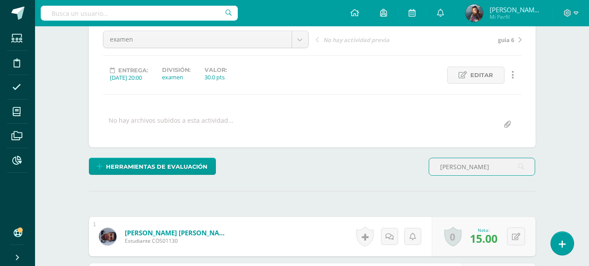
click at [473, 162] on input "ana" at bounding box center [482, 166] width 106 height 17
type input "a"
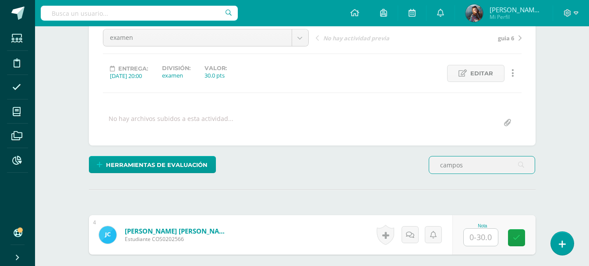
scroll to position [90, 0]
type input "campos"
click at [483, 239] on input "text" at bounding box center [481, 236] width 34 height 17
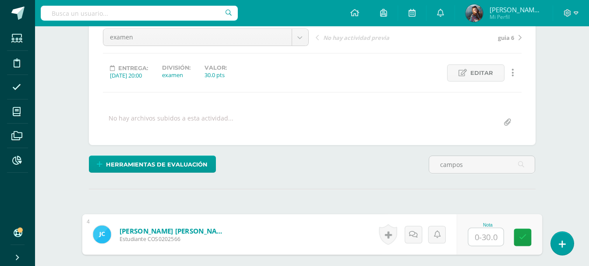
type input "6"
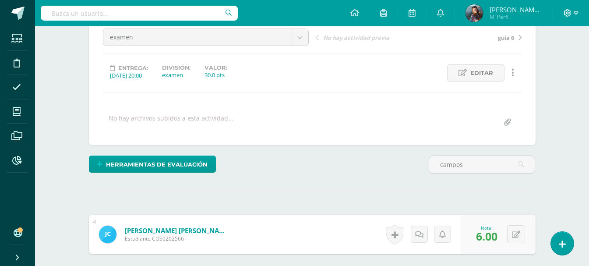
click at [571, 13] on icon at bounding box center [568, 13] width 8 height 8
click at [554, 63] on span "Cerrar sesión" at bounding box center [548, 60] width 39 height 8
